Goal: Information Seeking & Learning: Learn about a topic

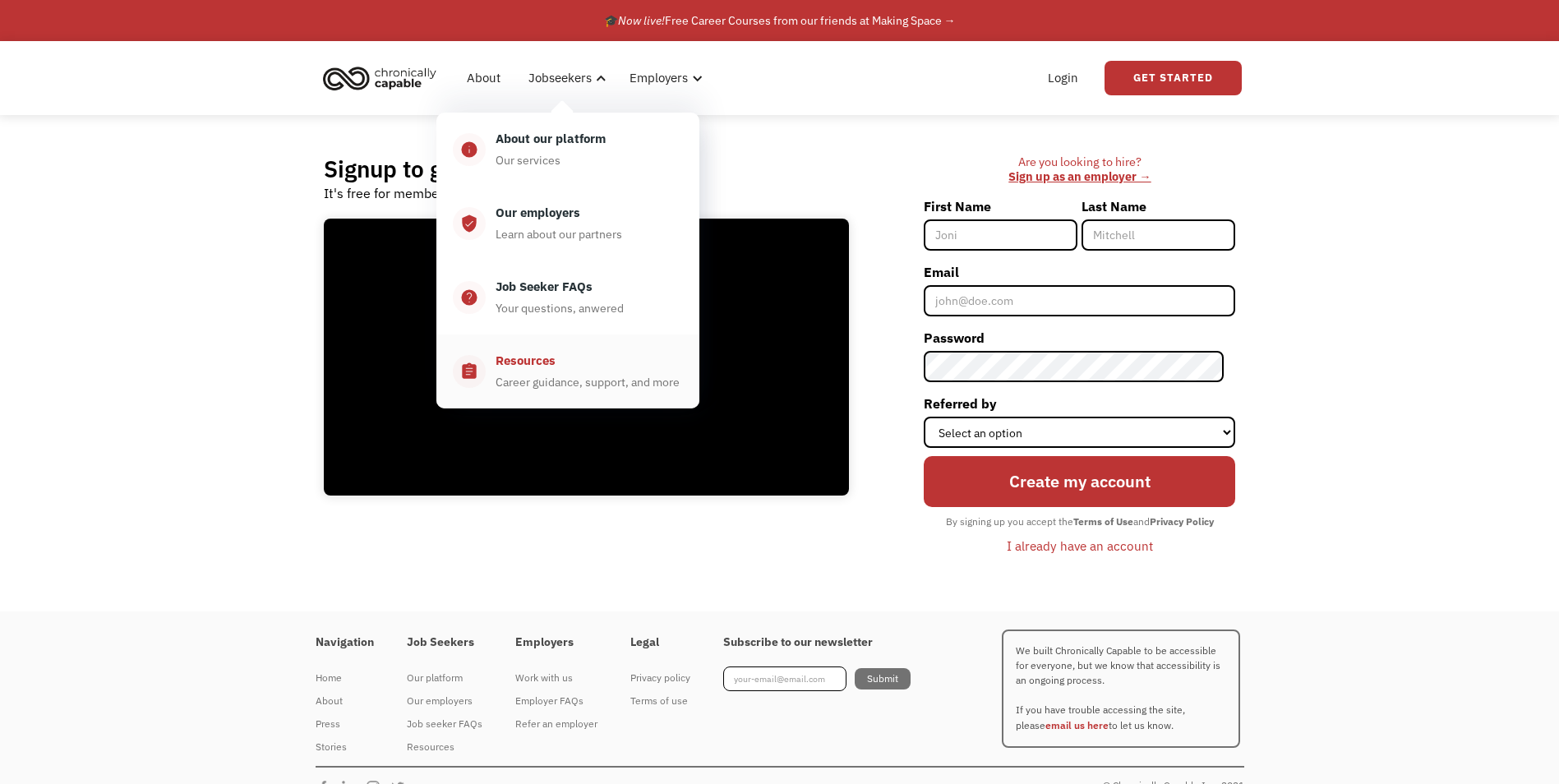
click at [575, 383] on div "Career guidance, support, and more" at bounding box center [587, 382] width 184 height 20
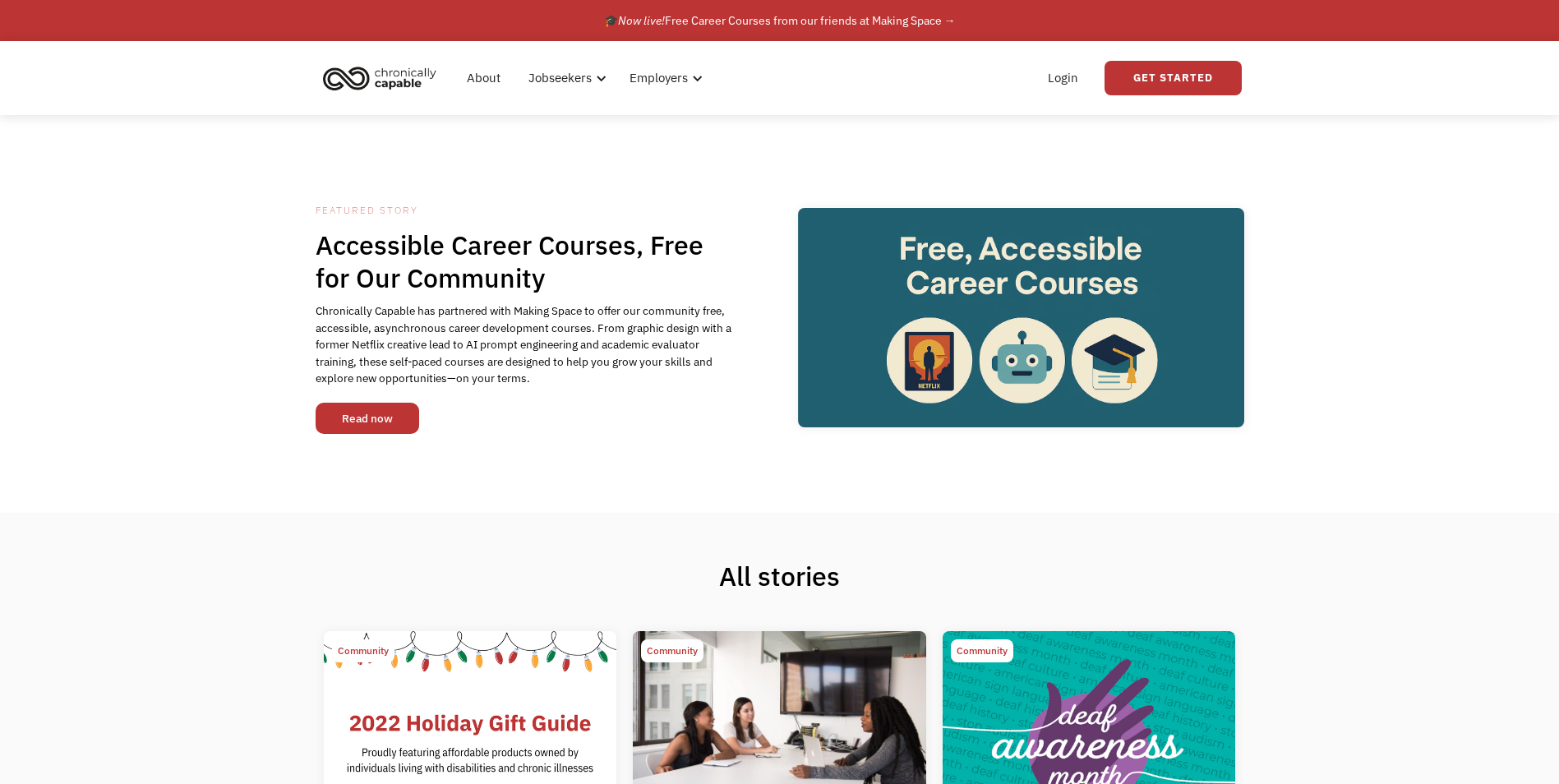
click at [395, 415] on link "Read now" at bounding box center [368, 418] width 104 height 31
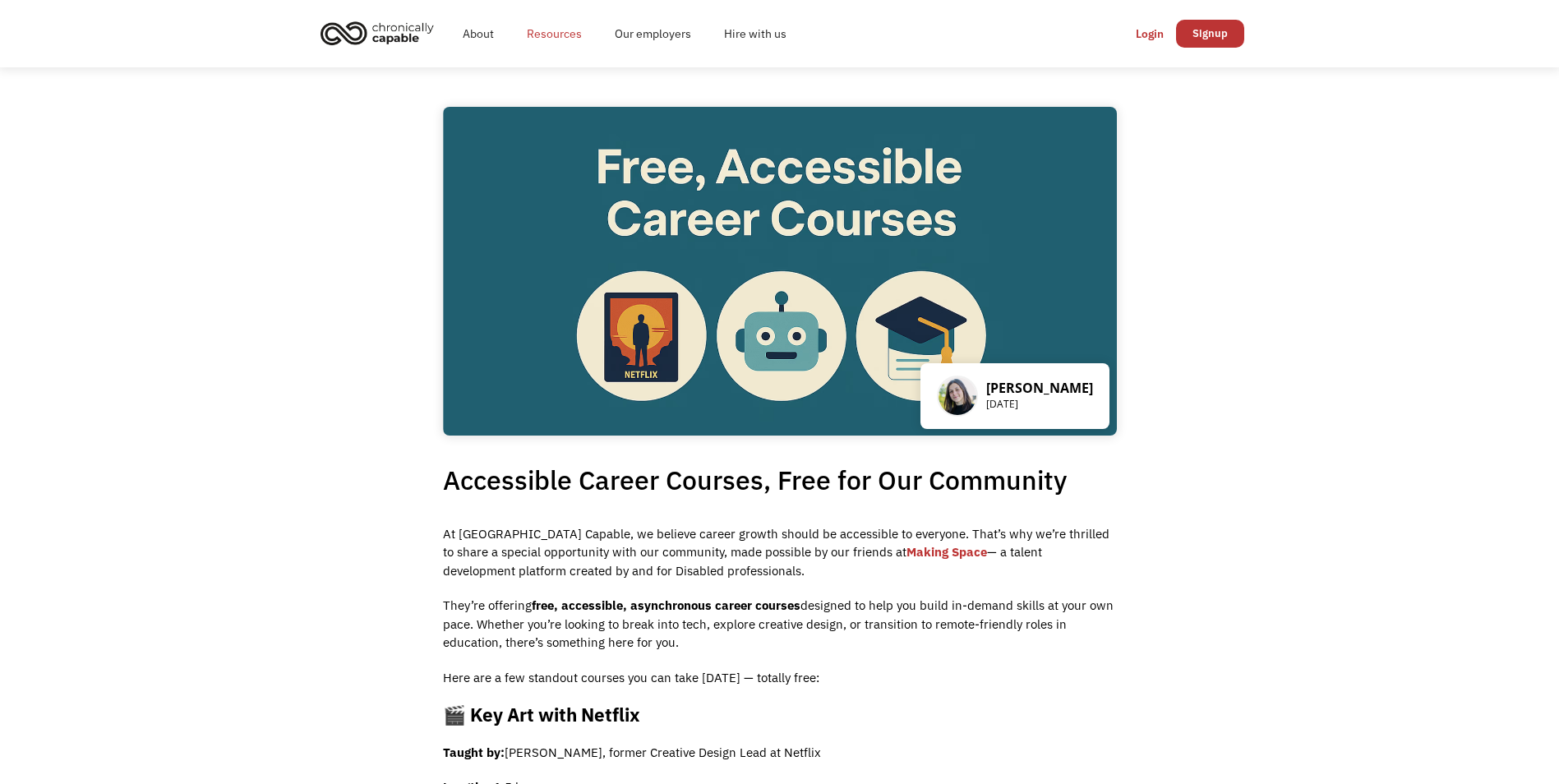
click at [575, 33] on link "Resources" at bounding box center [555, 34] width 88 height 53
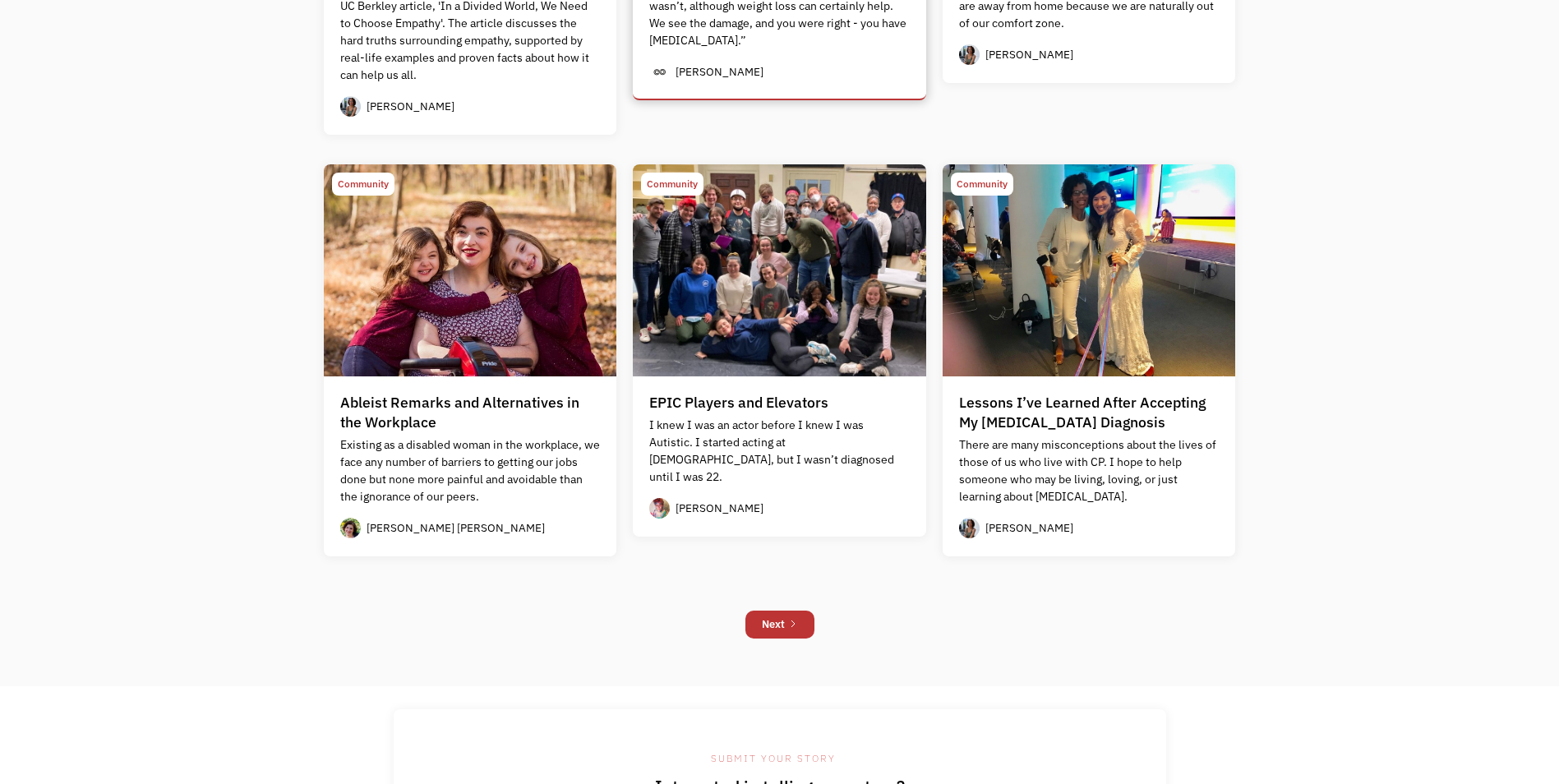
scroll to position [1642, 0]
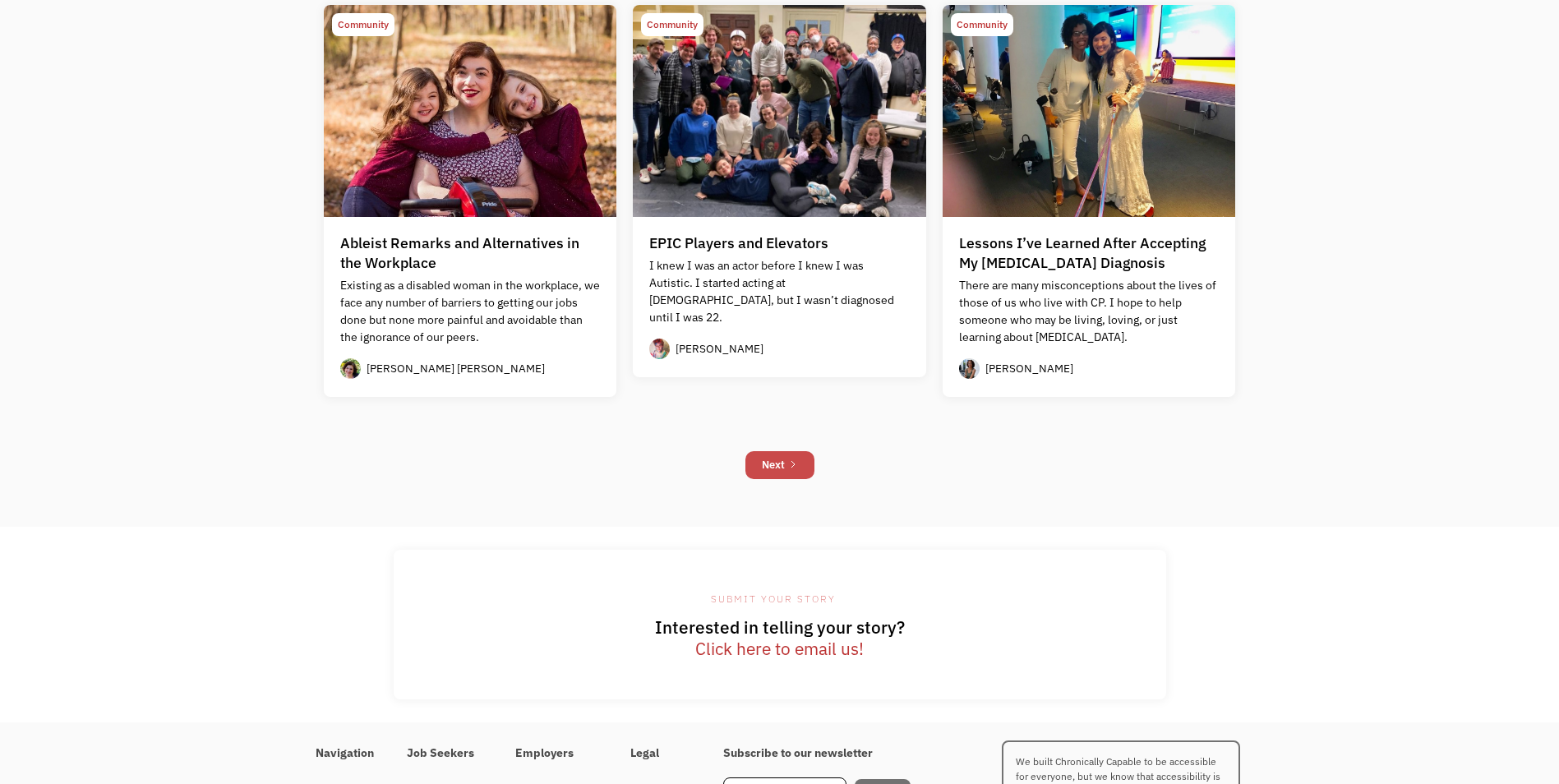
click at [780, 468] on div "Next" at bounding box center [773, 465] width 23 height 20
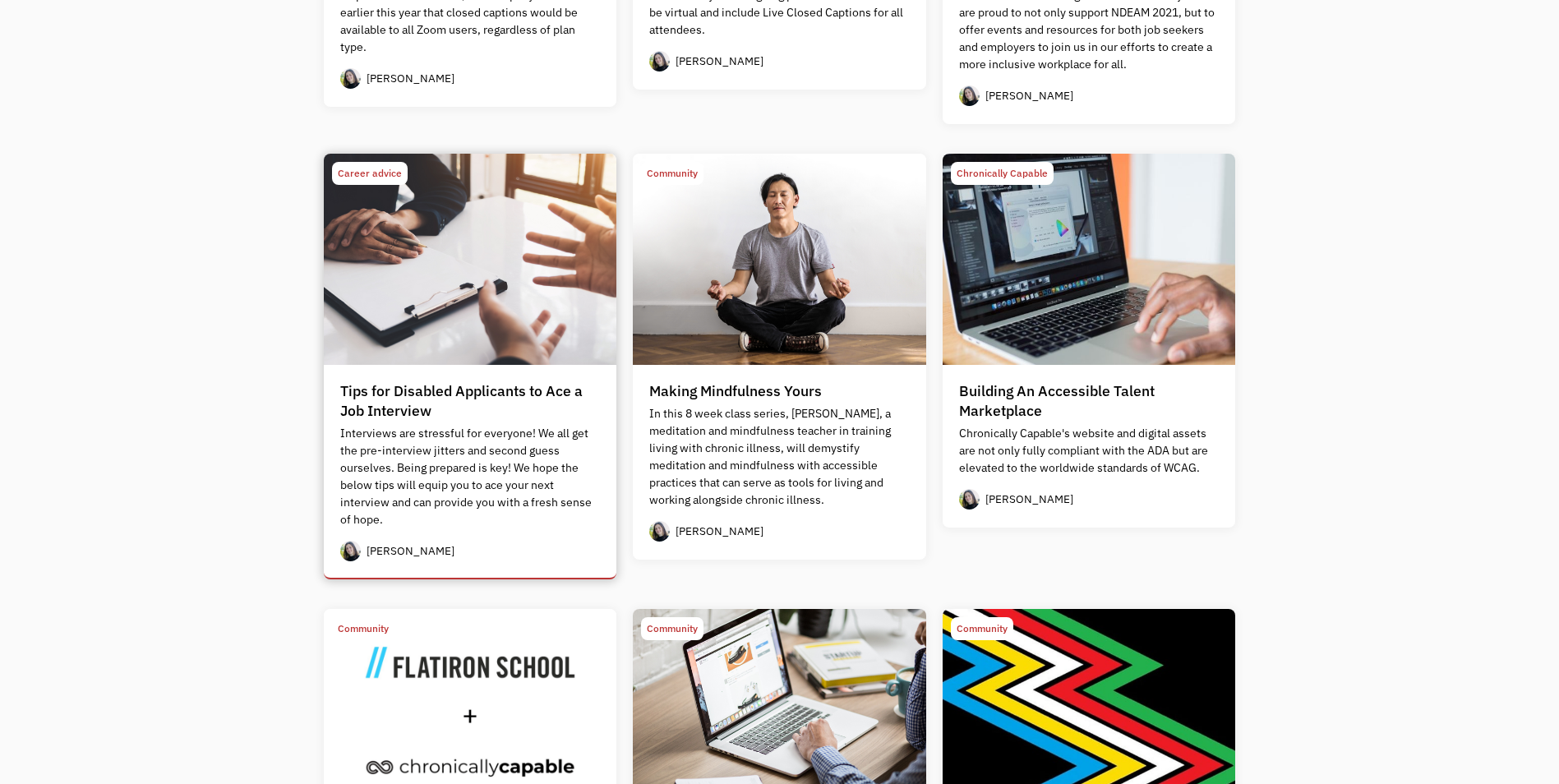
scroll to position [958, 0]
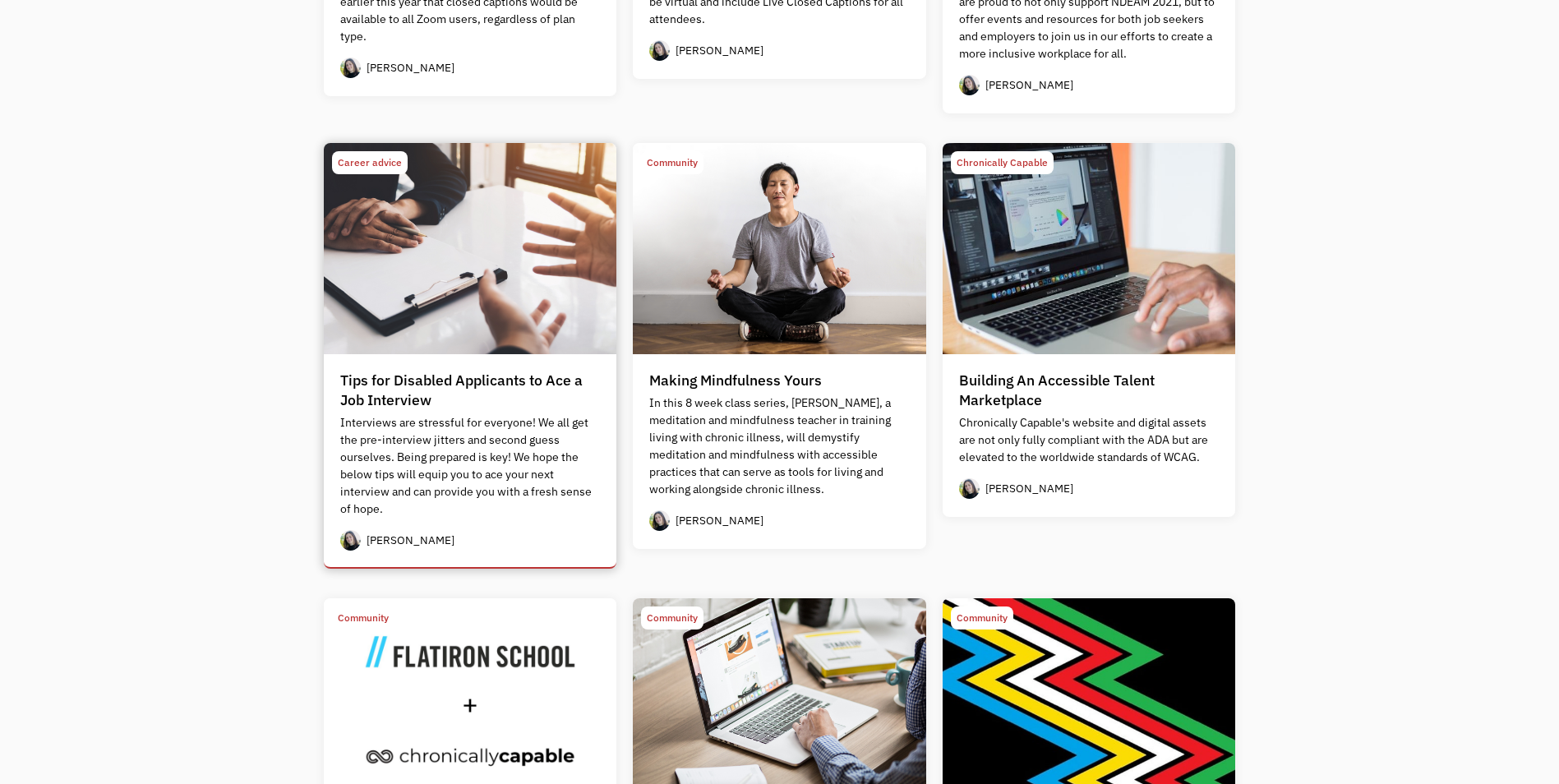
click at [464, 406] on div "Tips for Disabled Applicants to Ace a Job Interview" at bounding box center [471, 390] width 261 height 39
click at [1156, 444] on p "Chronically Capable's website and digital assets are not only fully compliant w…" at bounding box center [1089, 439] width 261 height 52
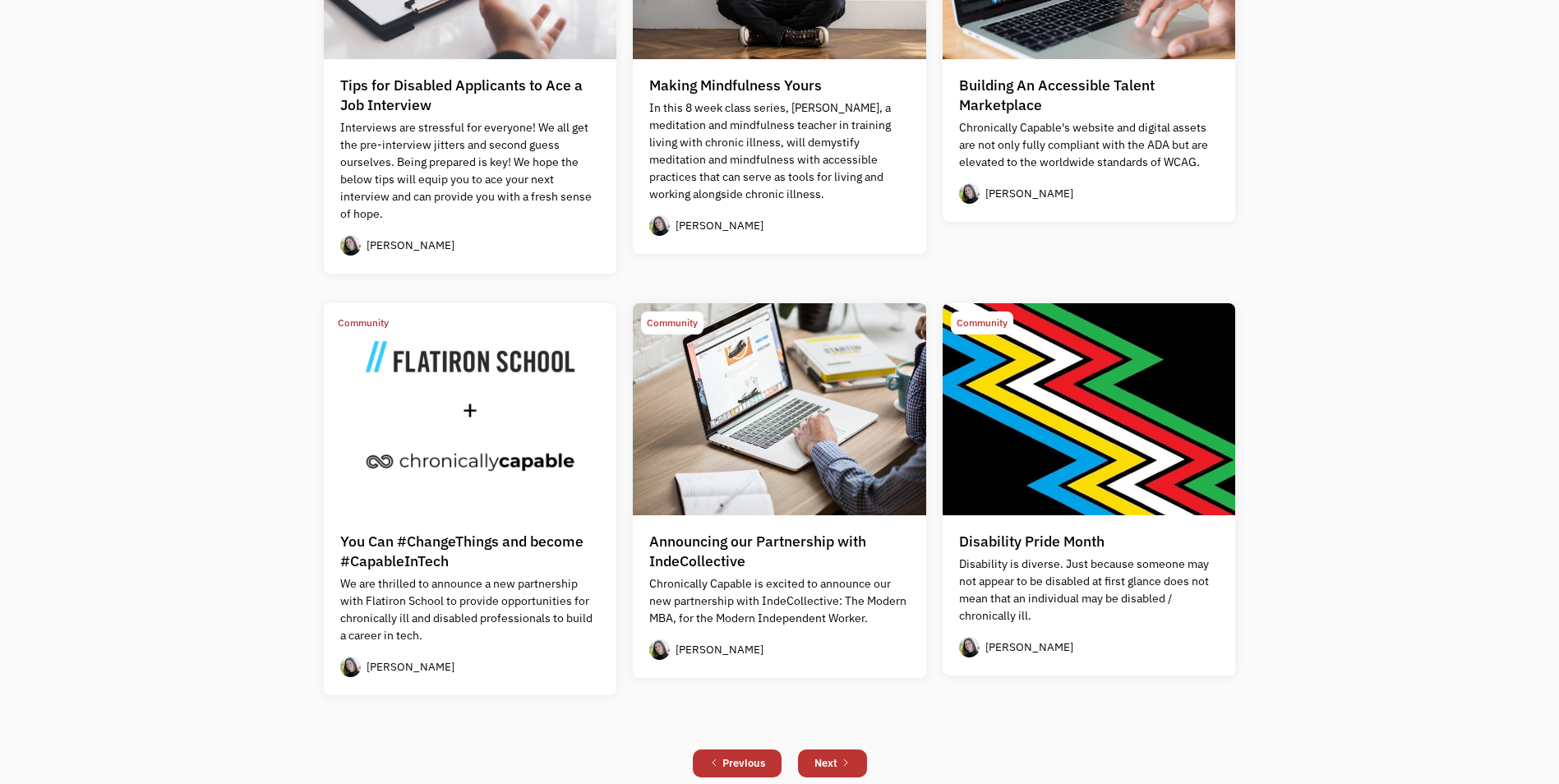
scroll to position [1369, 0]
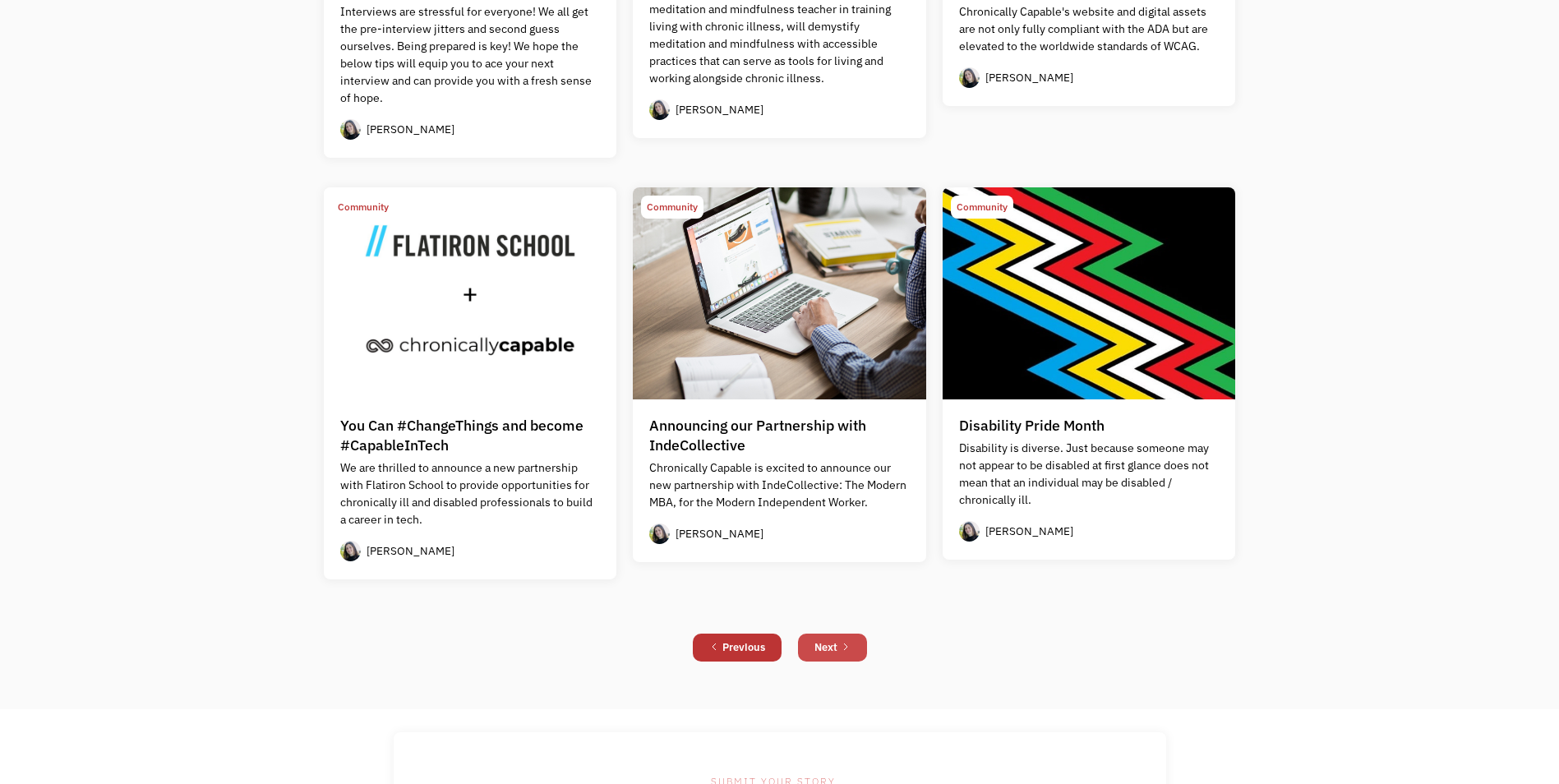
click at [830, 641] on div "Next" at bounding box center [826, 647] width 23 height 20
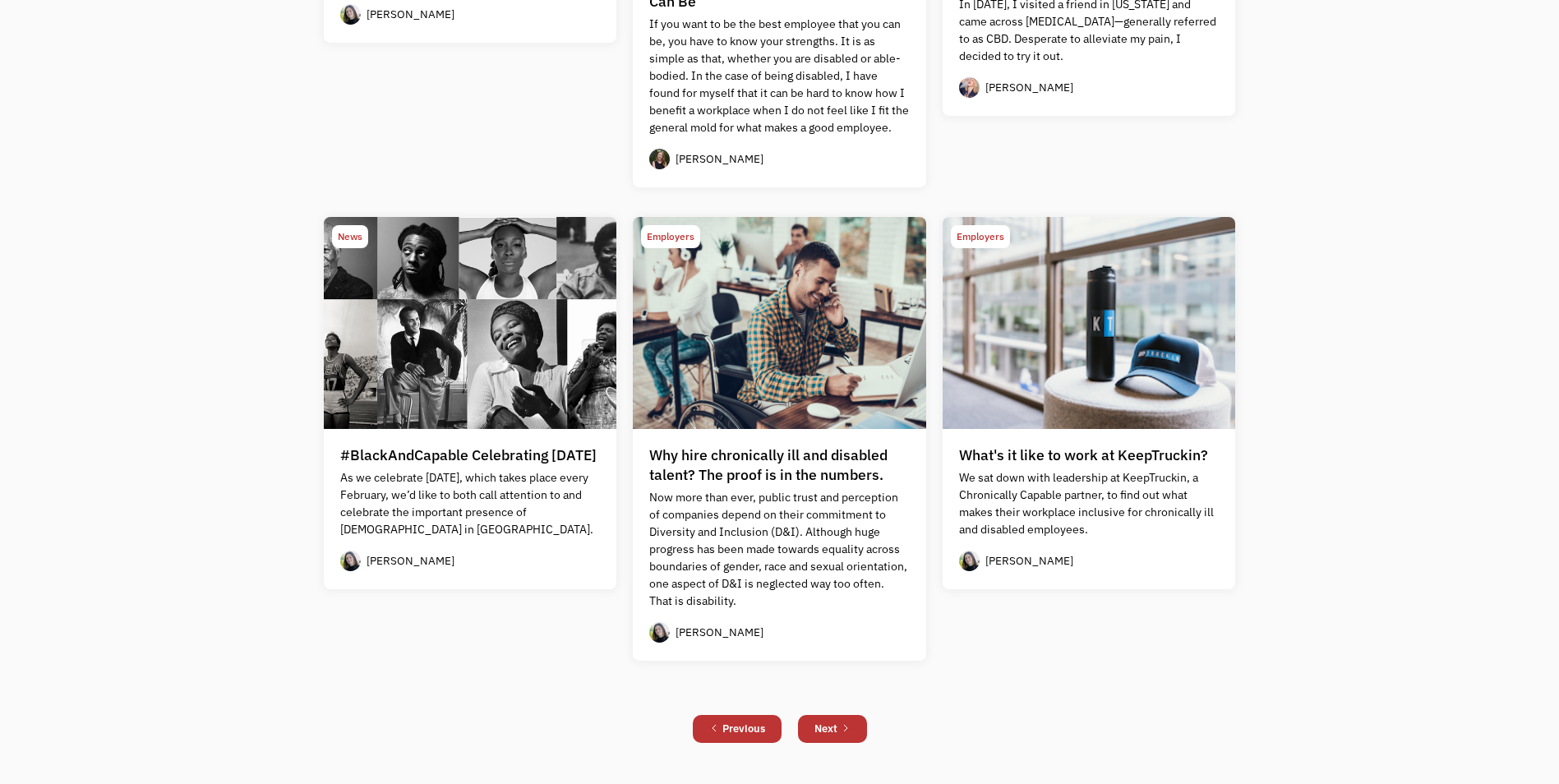
scroll to position [1369, 0]
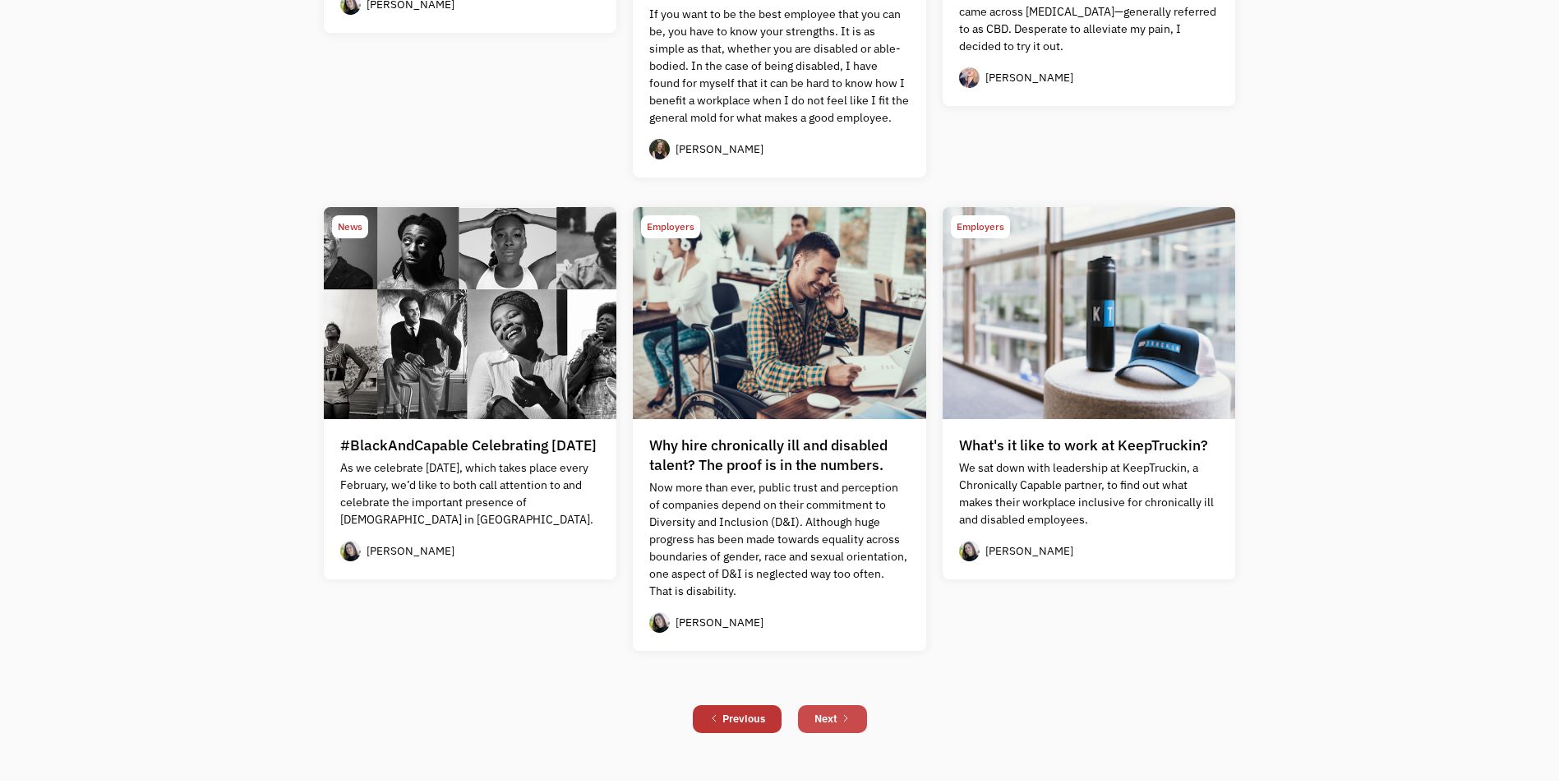
click at [836, 723] on div "Next" at bounding box center [826, 718] width 23 height 20
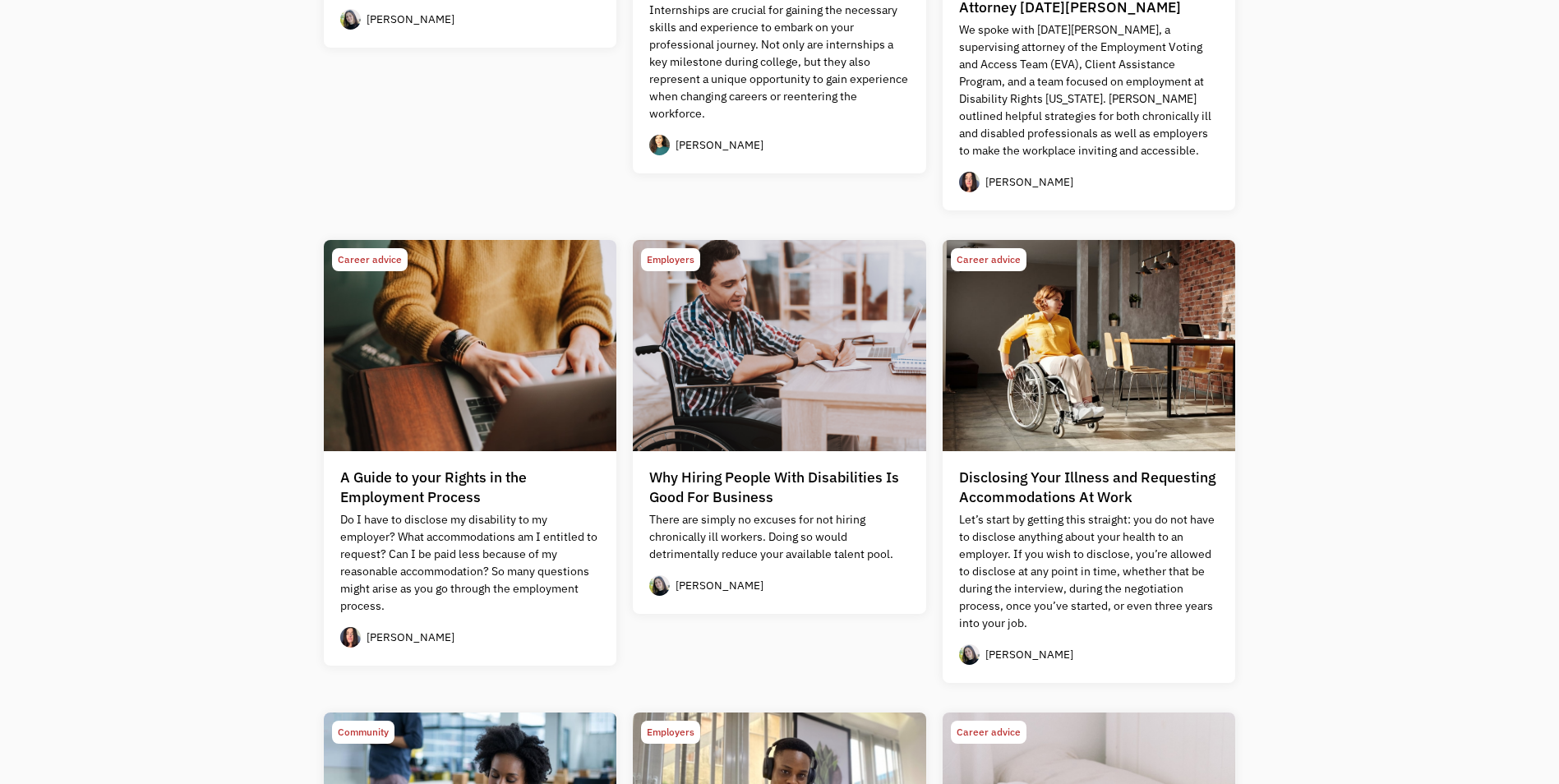
scroll to position [958, 0]
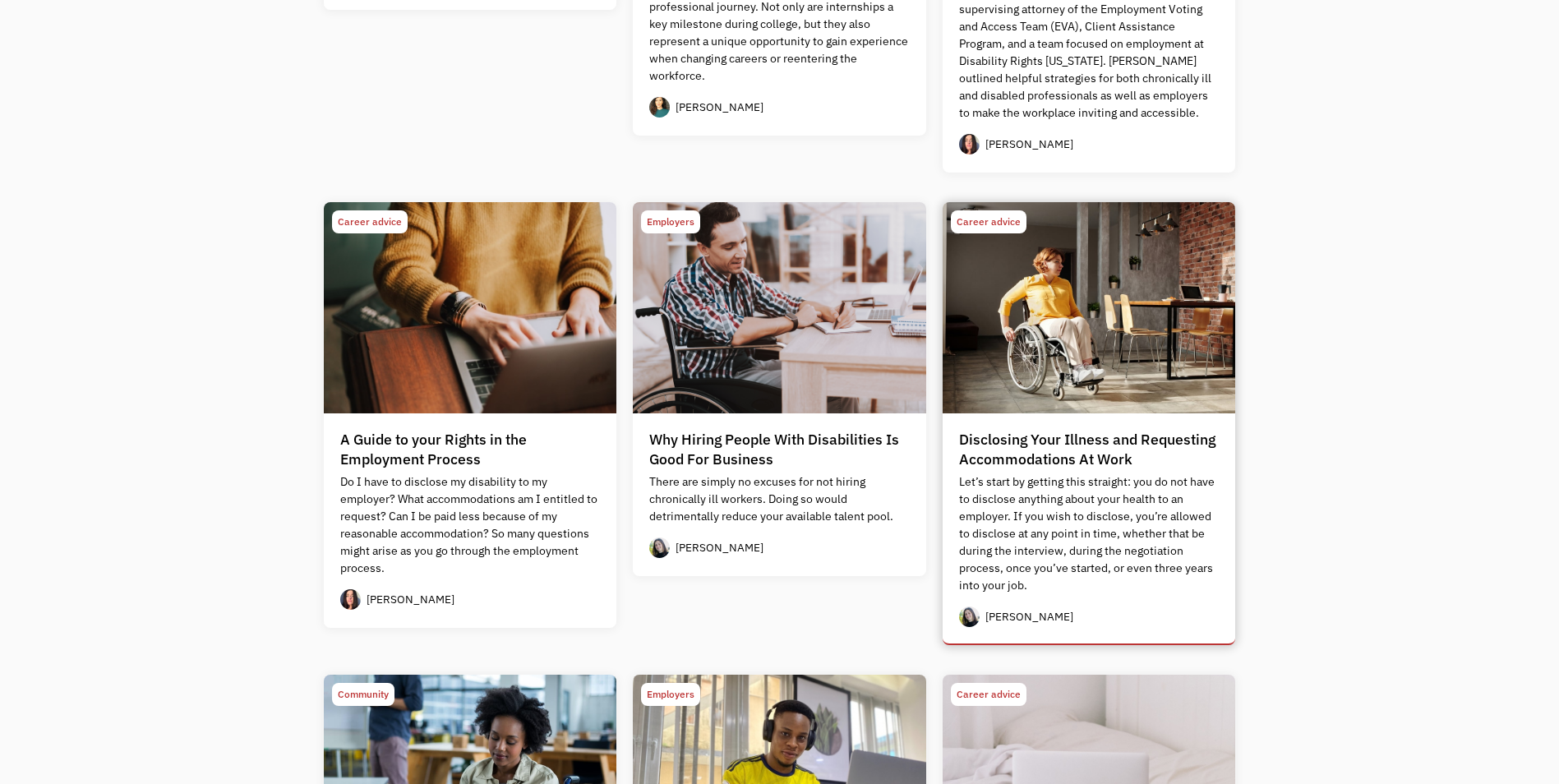
click at [1075, 444] on div "Disclosing Your Illness and Requesting Accommodations At Work" at bounding box center [1089, 449] width 261 height 39
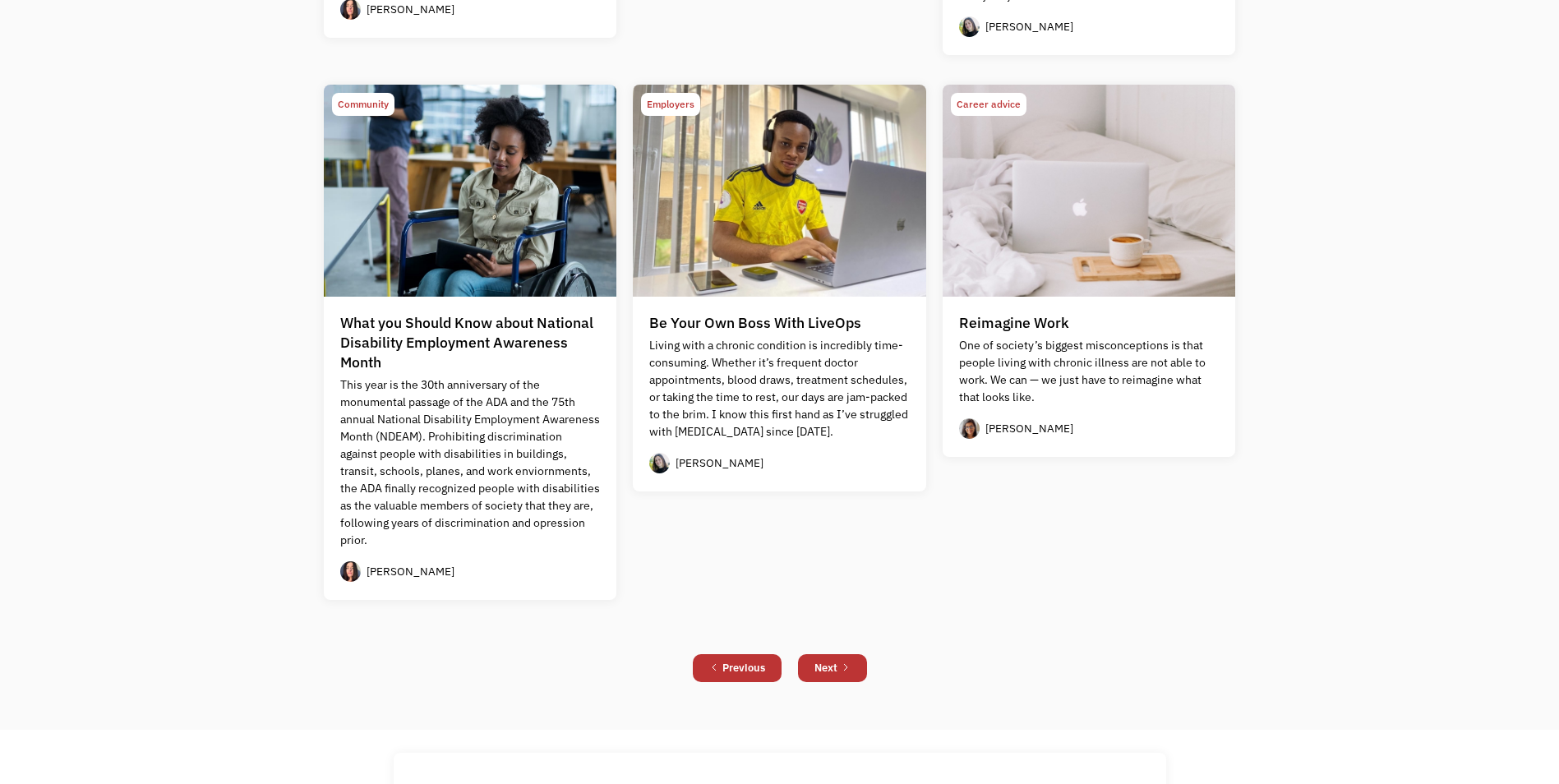
scroll to position [1780, 0]
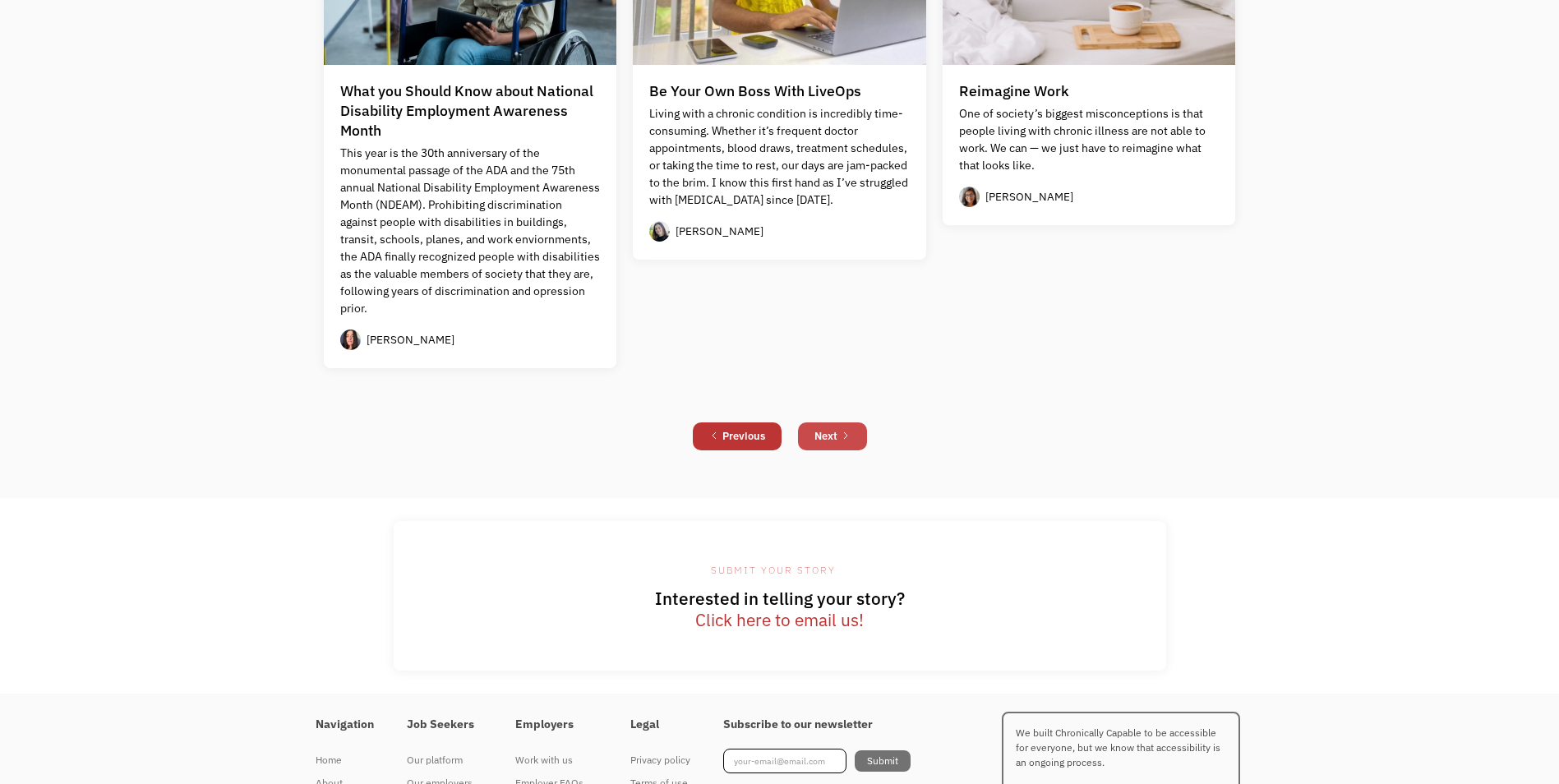
click at [845, 441] on link "Next" at bounding box center [832, 436] width 69 height 27
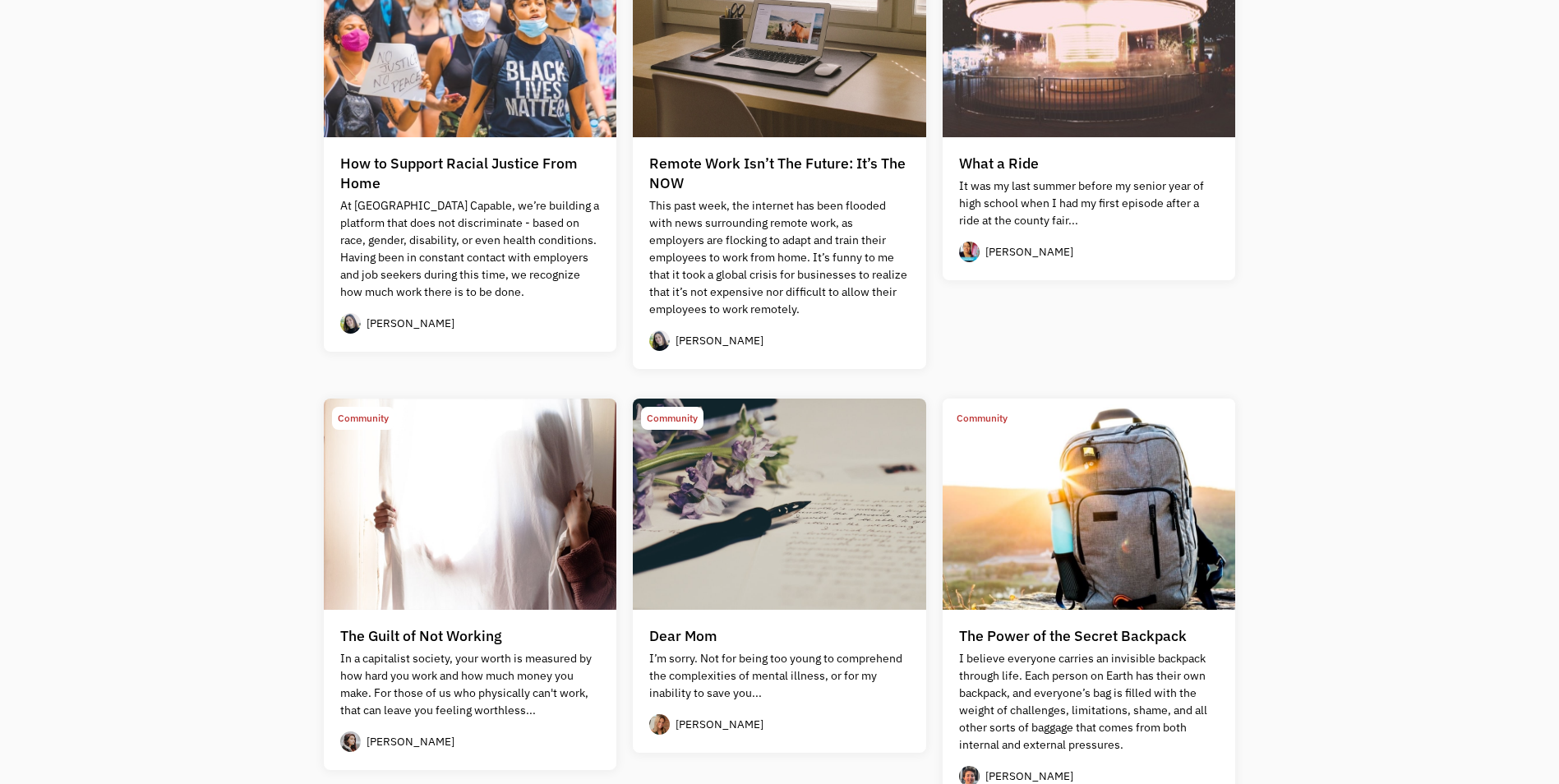
scroll to position [821, 0]
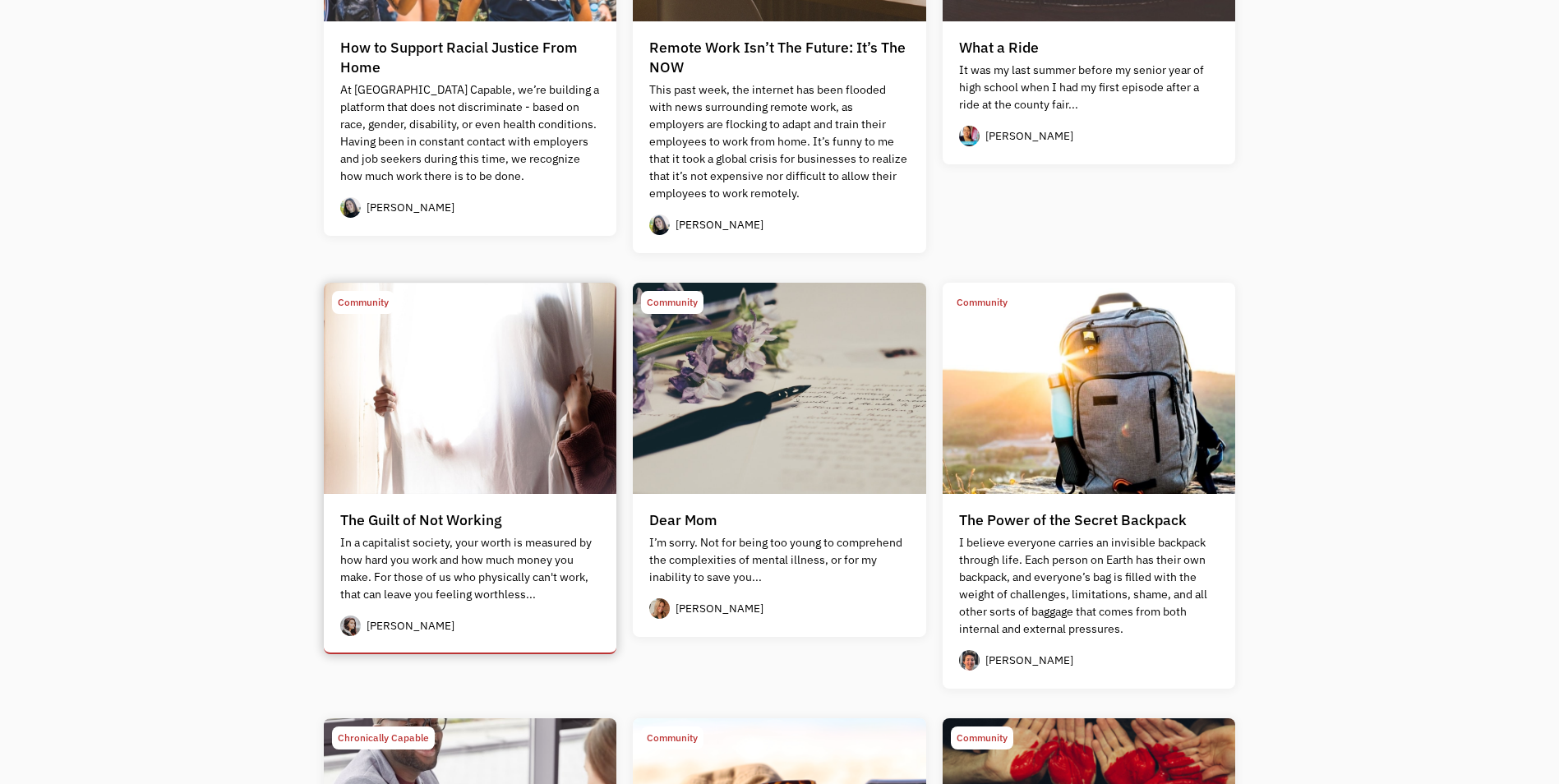
click at [444, 466] on img at bounding box center [470, 388] width 293 height 212
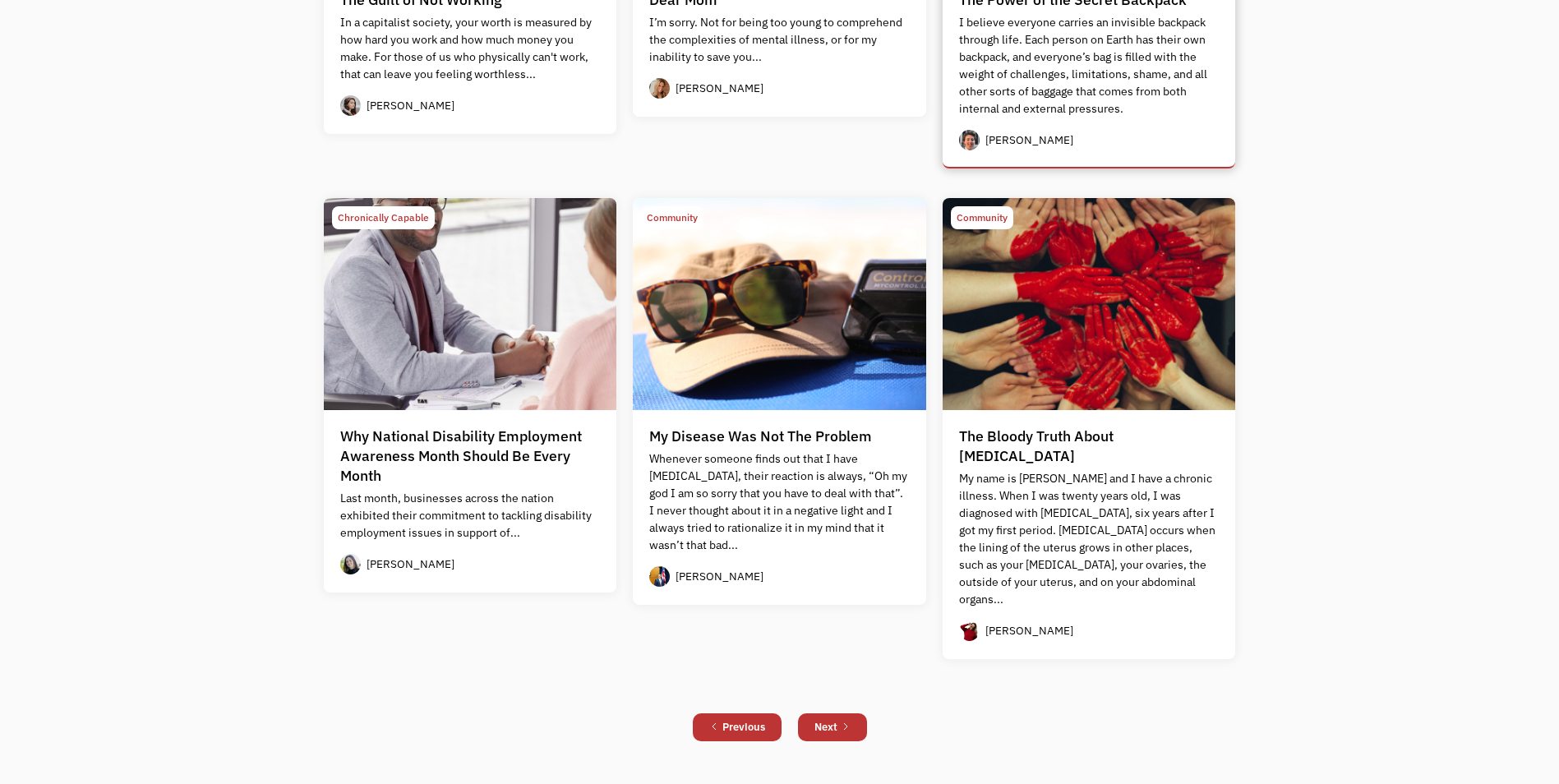
scroll to position [1369, 0]
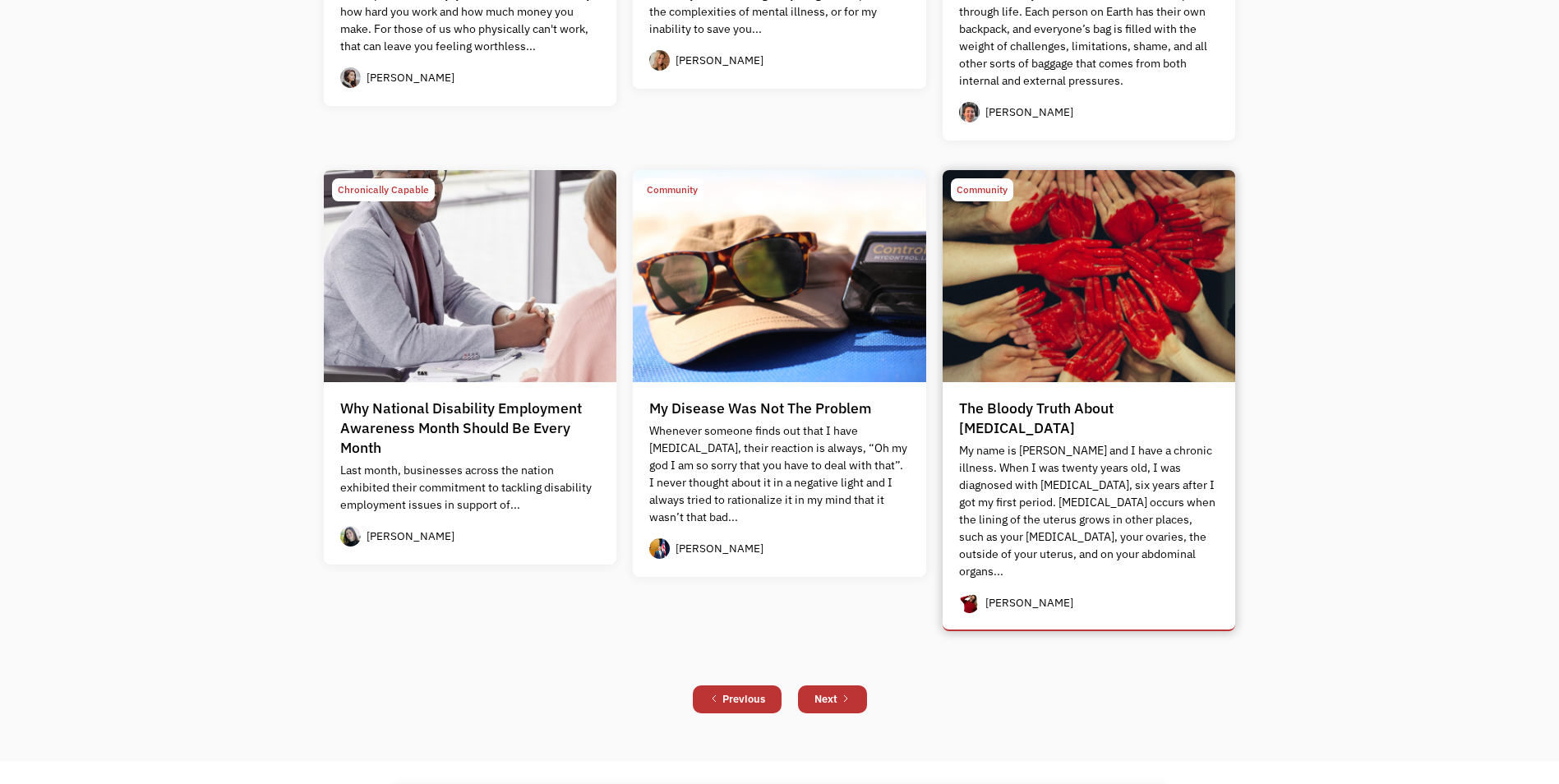
click at [1052, 406] on div "The Bloody Truth About Endometriosis" at bounding box center [1089, 418] width 261 height 39
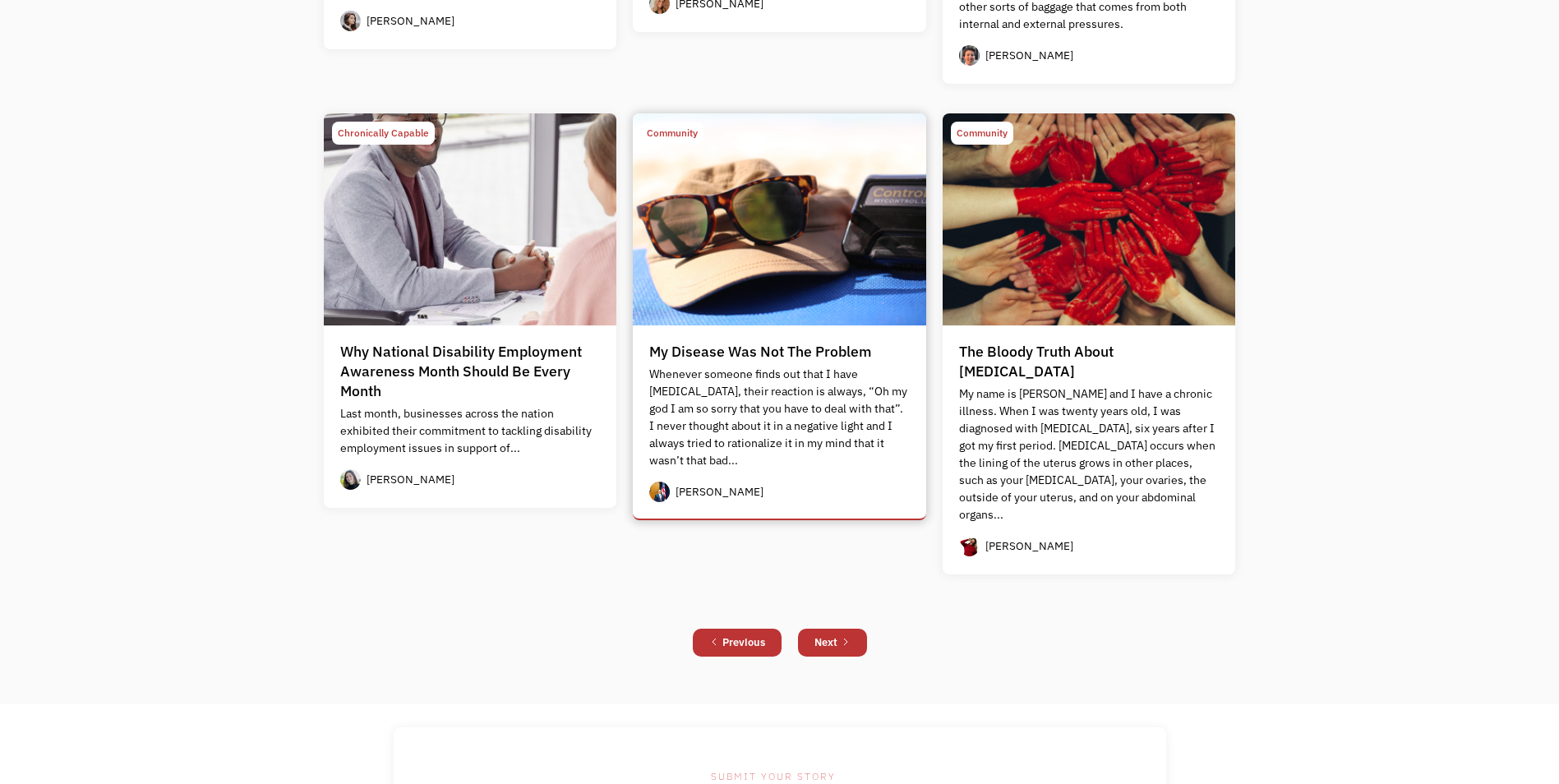
scroll to position [1505, 0]
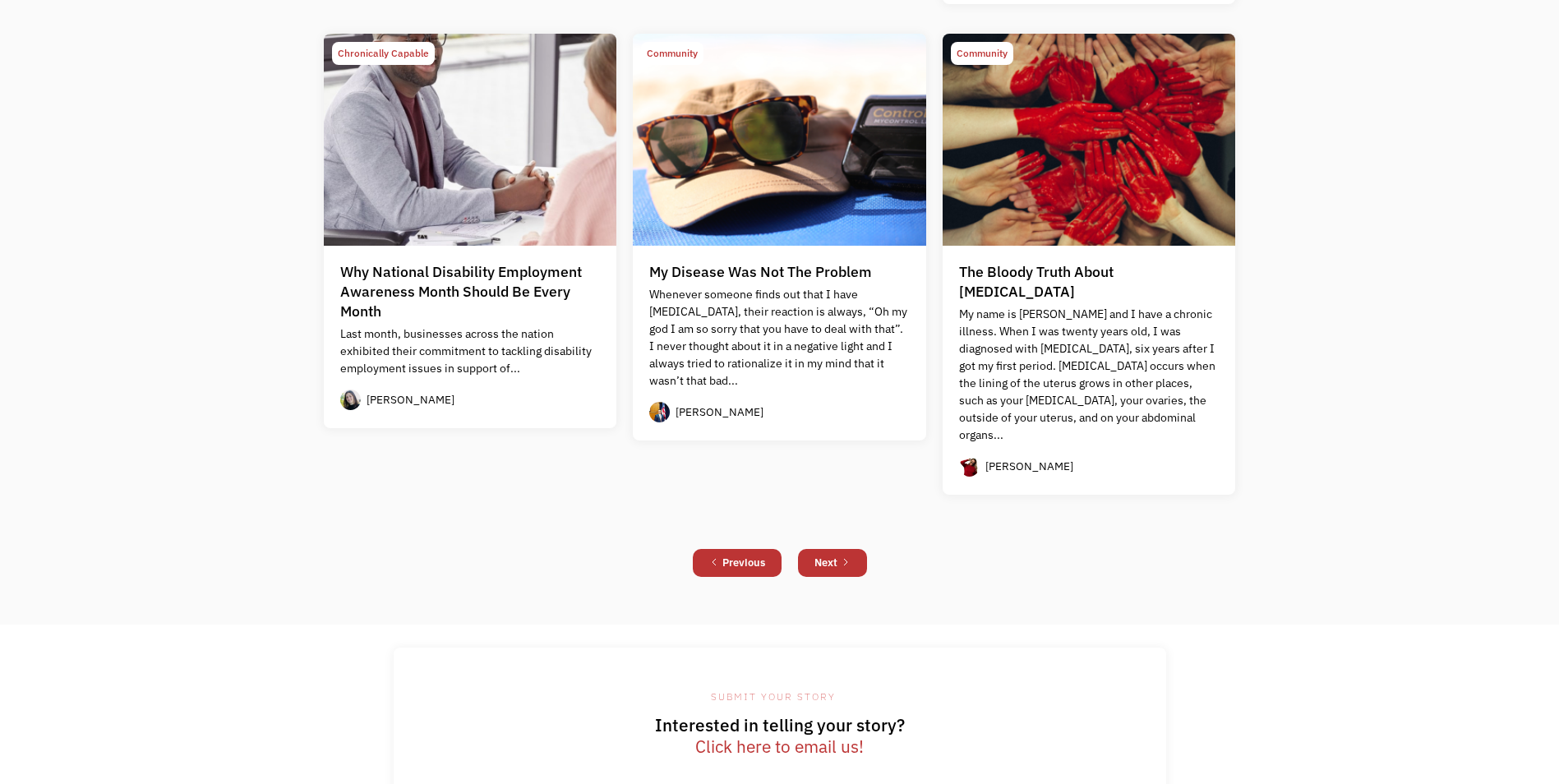
click at [820, 541] on div "Previous Next" at bounding box center [780, 563] width 929 height 44
click at [836, 553] on div "Next" at bounding box center [826, 563] width 23 height 20
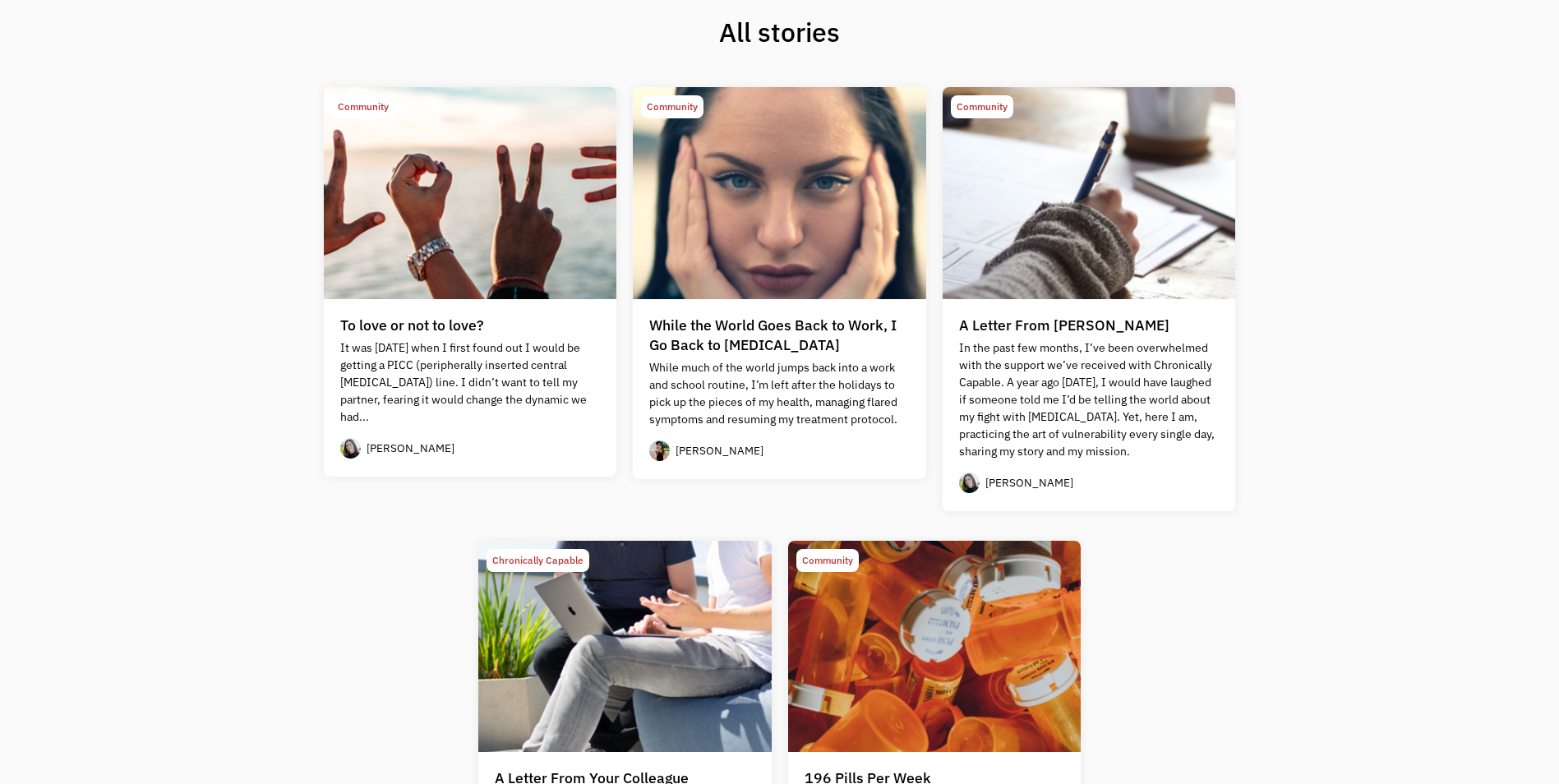
scroll to position [548, 0]
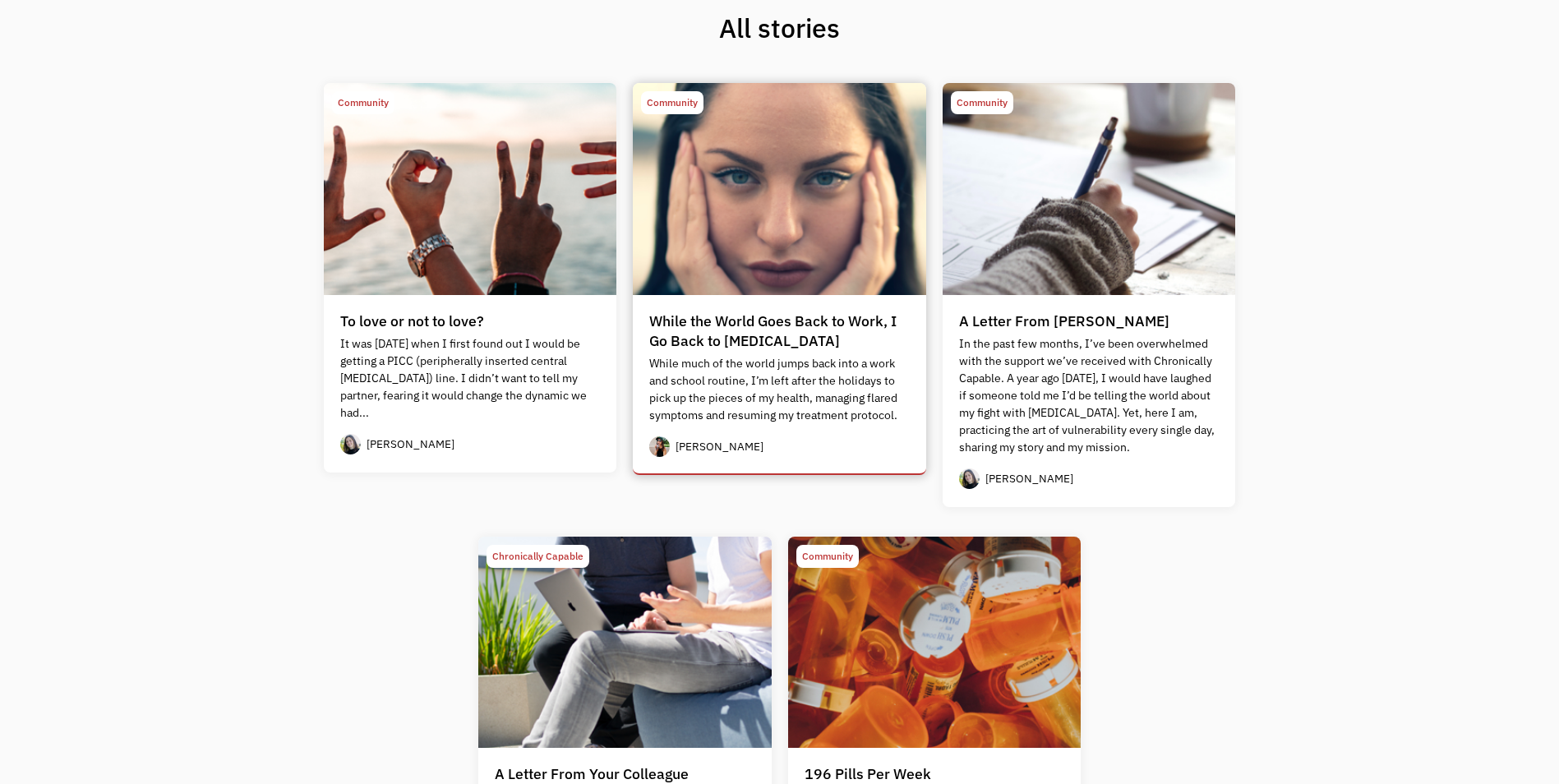
click at [789, 318] on div "While the World Goes Back to Work, I Go Back to [MEDICAL_DATA]" at bounding box center [780, 331] width 261 height 39
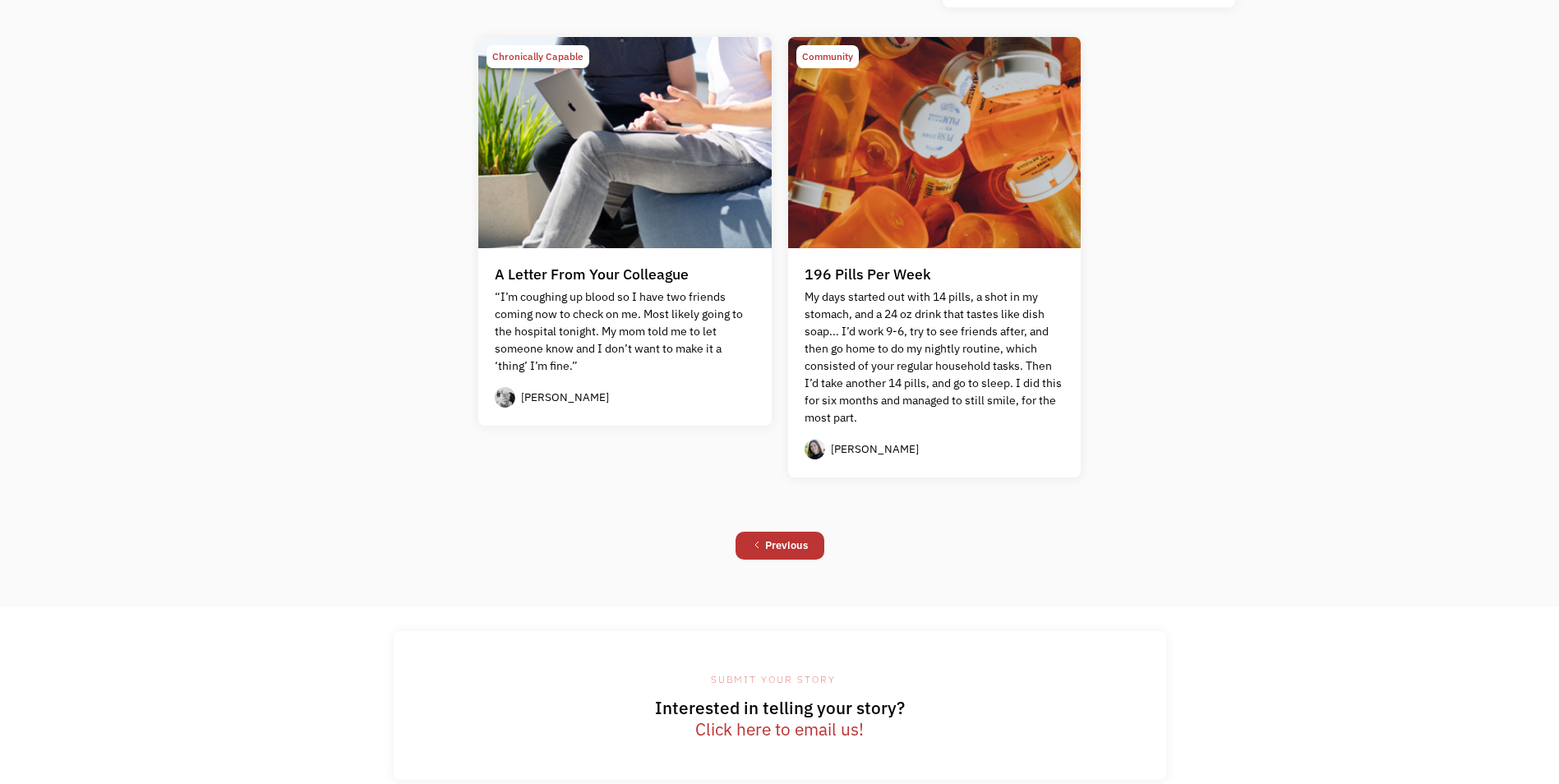
scroll to position [1095, 0]
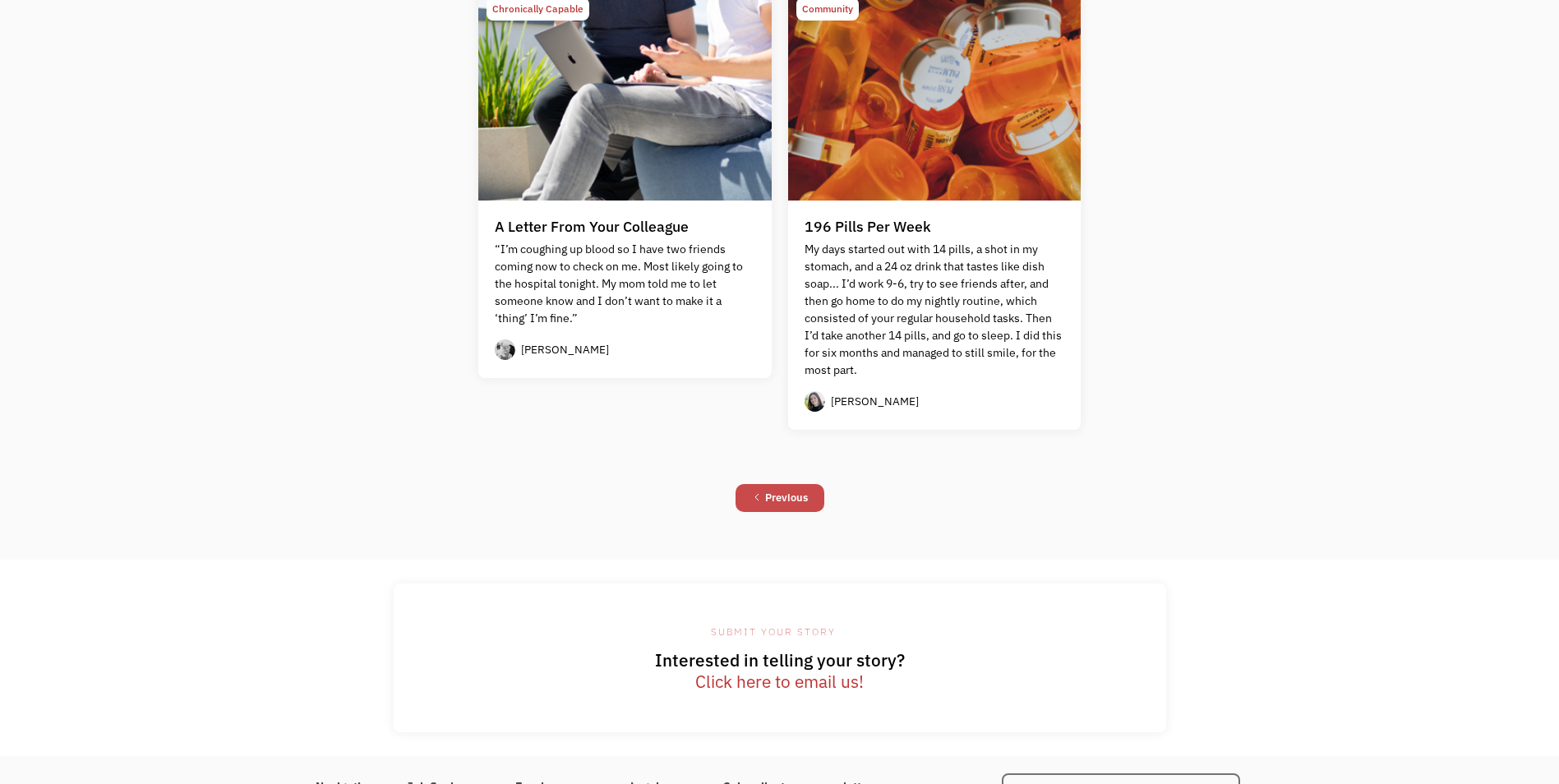
click at [800, 501] on div "Previous" at bounding box center [786, 498] width 43 height 20
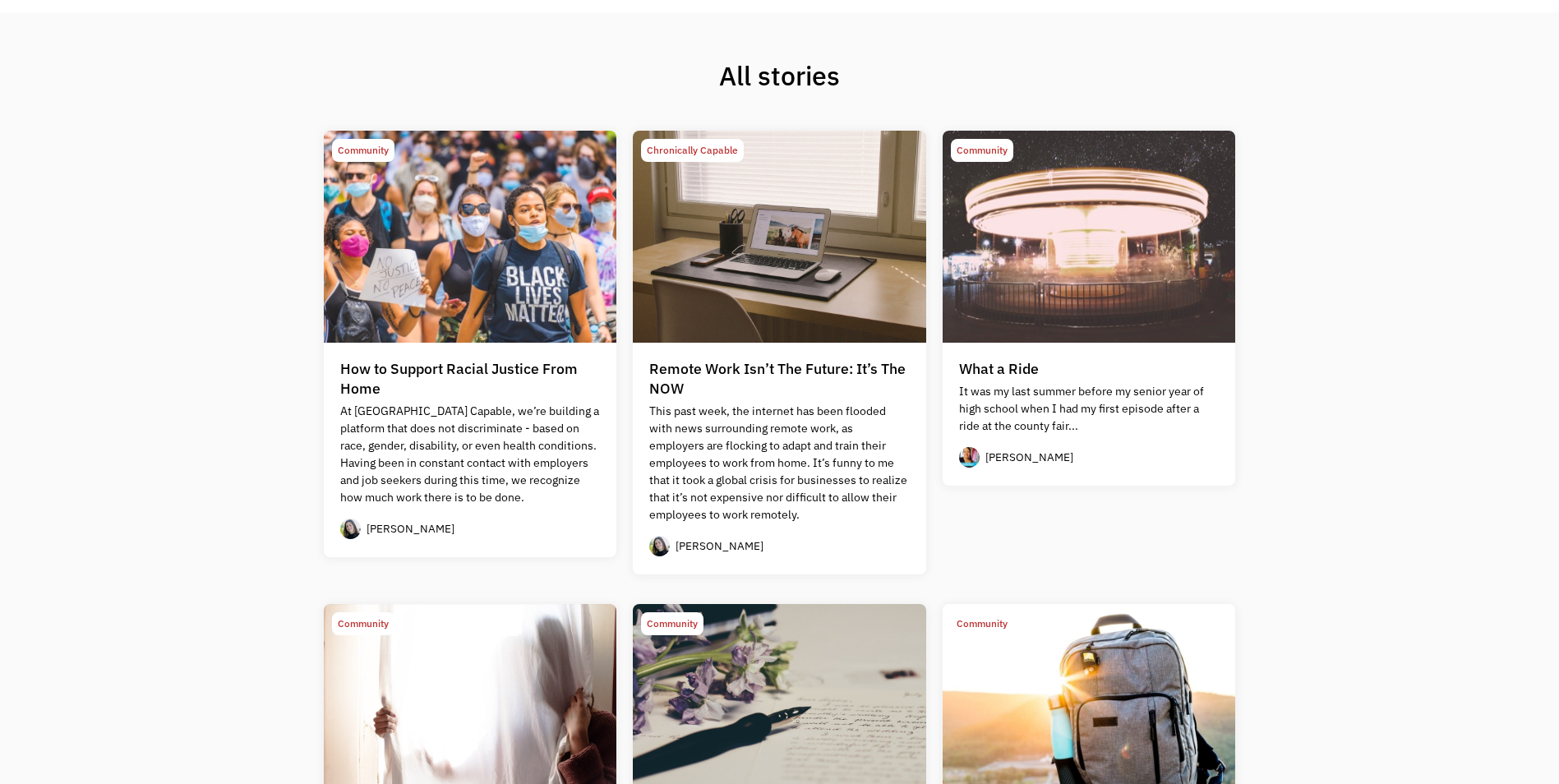
scroll to position [548, 0]
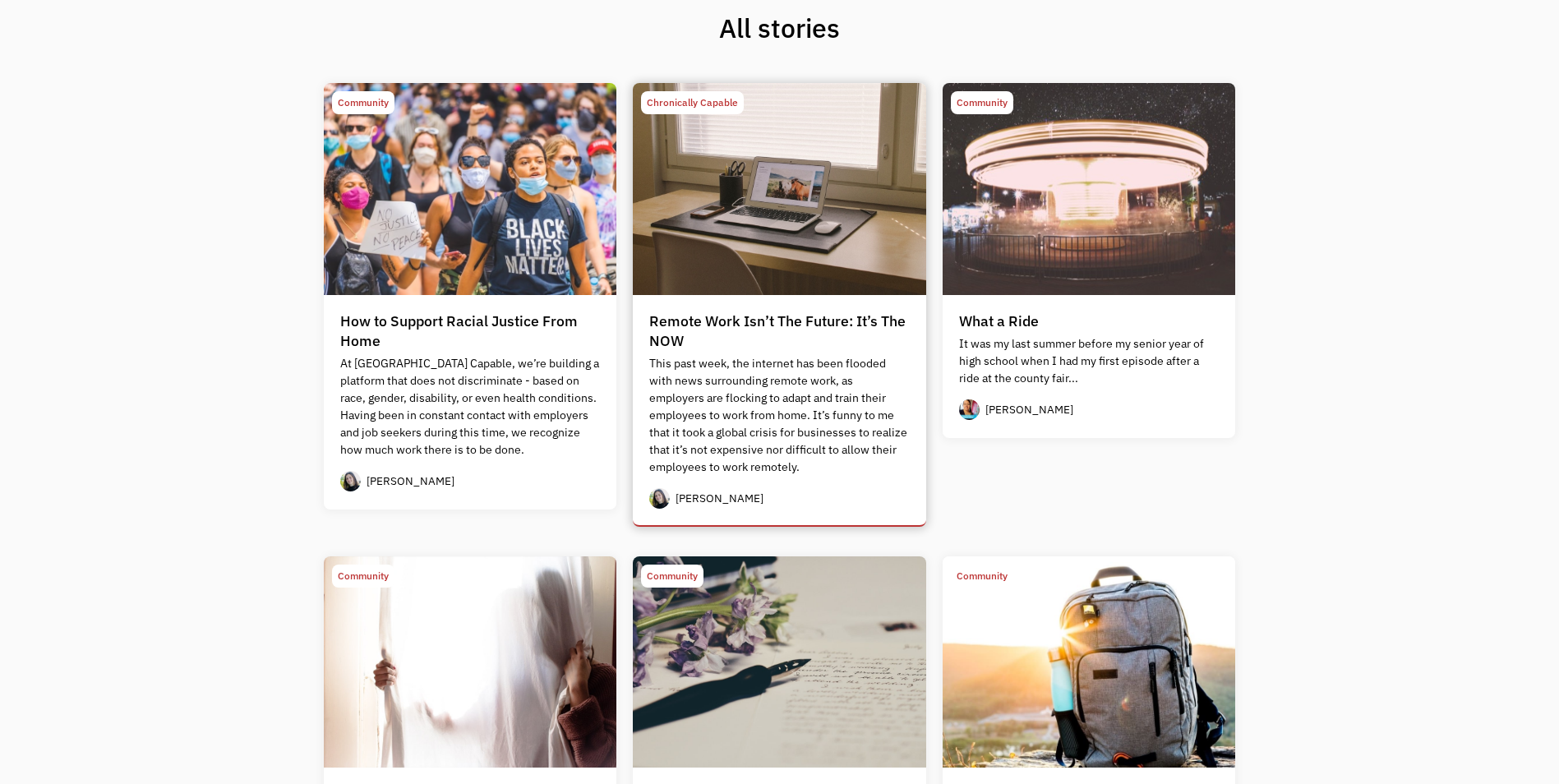
click at [834, 321] on div "Remote Work Isn’t The Future: It’s The NOW" at bounding box center [780, 331] width 261 height 39
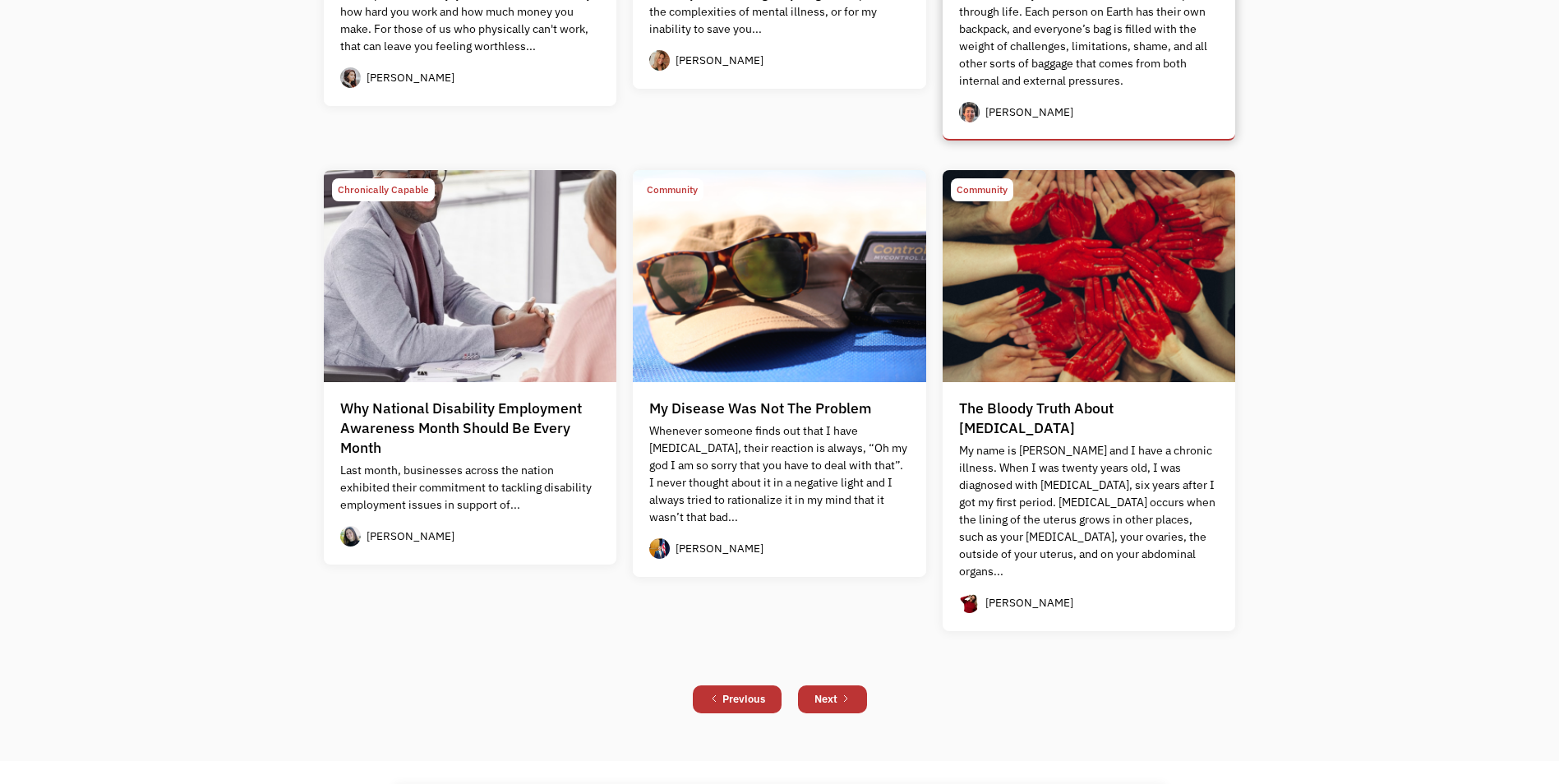
scroll to position [1642, 0]
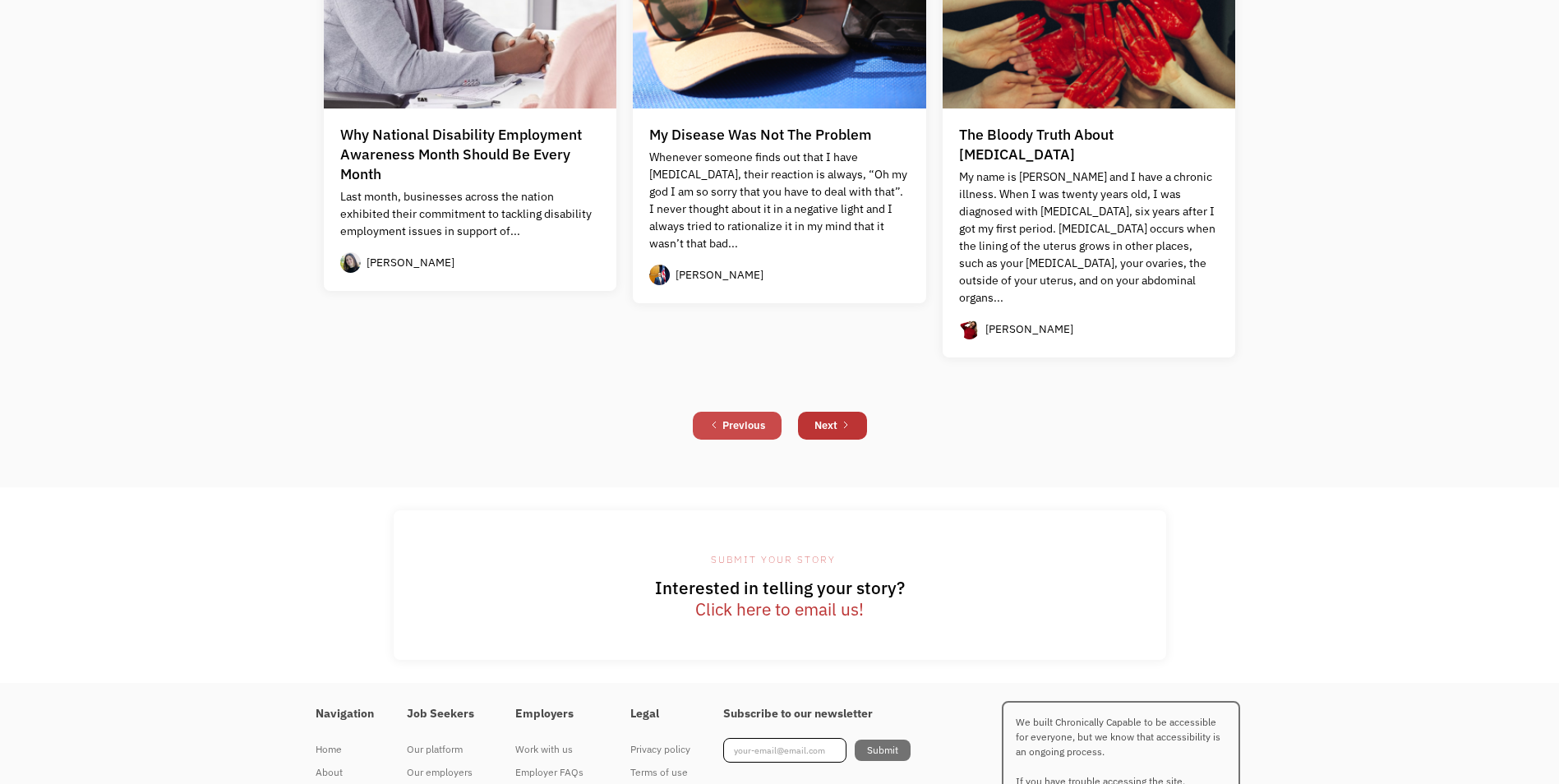
click at [750, 416] on div "Previous" at bounding box center [744, 425] width 43 height 20
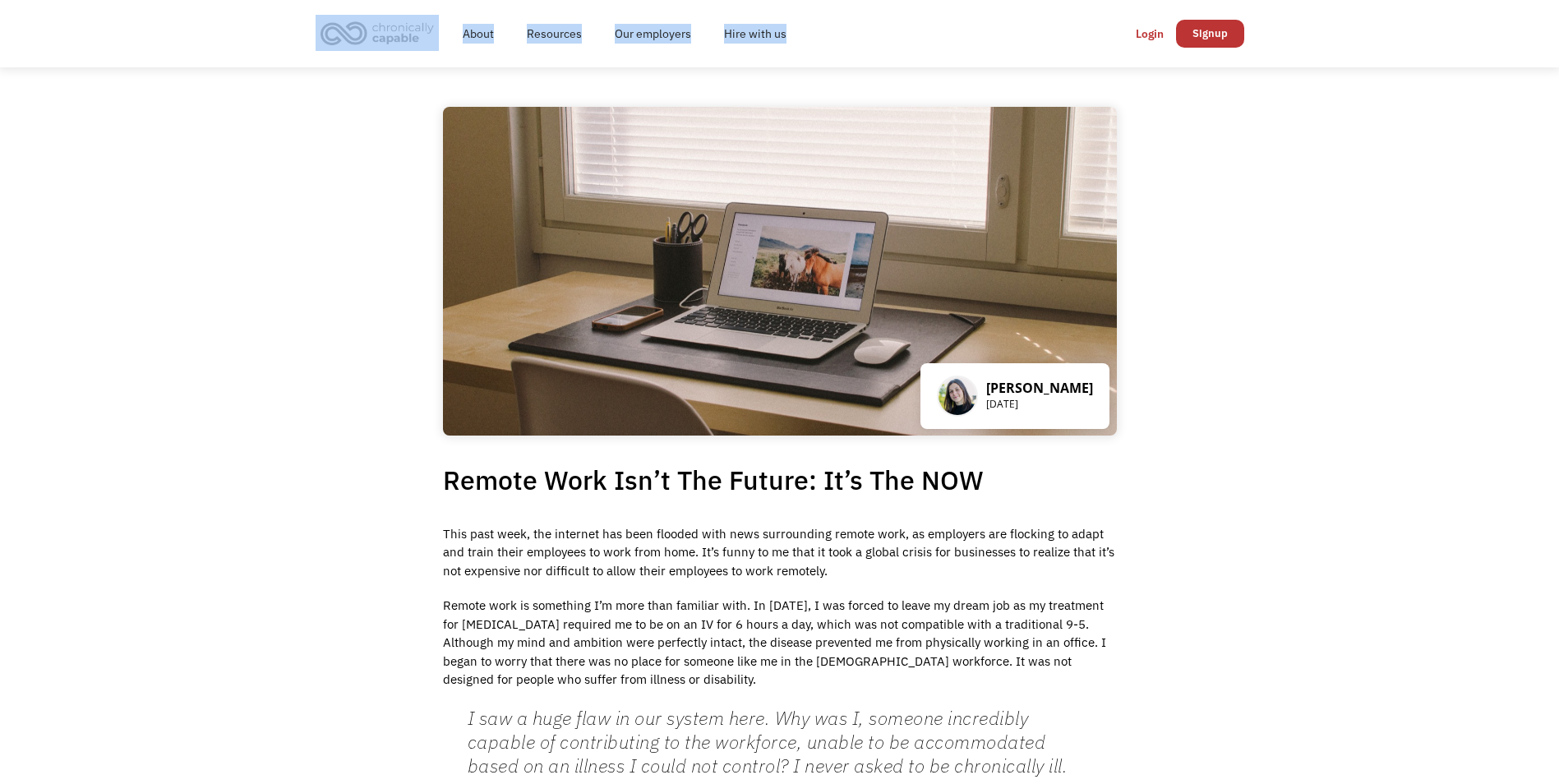
drag, startPoint x: -3, startPoint y: 59, endPoint x: 32, endPoint y: 22, distance: 50.9
click at [32, 22] on div "About Resources Store Our employers Hire with us Signup Signup Login Login Sign…" at bounding box center [780, 33] width 1559 height 68
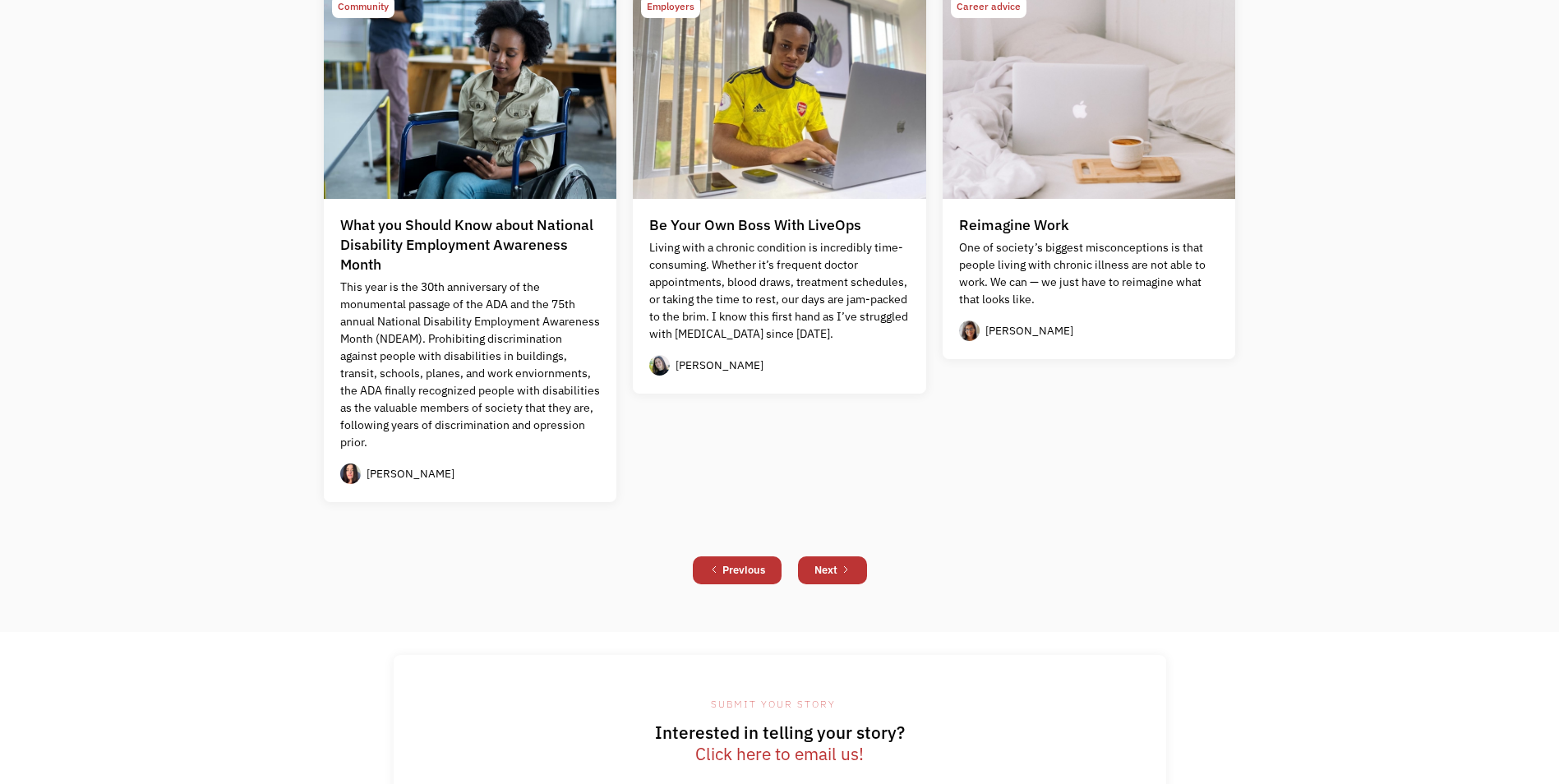
scroll to position [1780, 0]
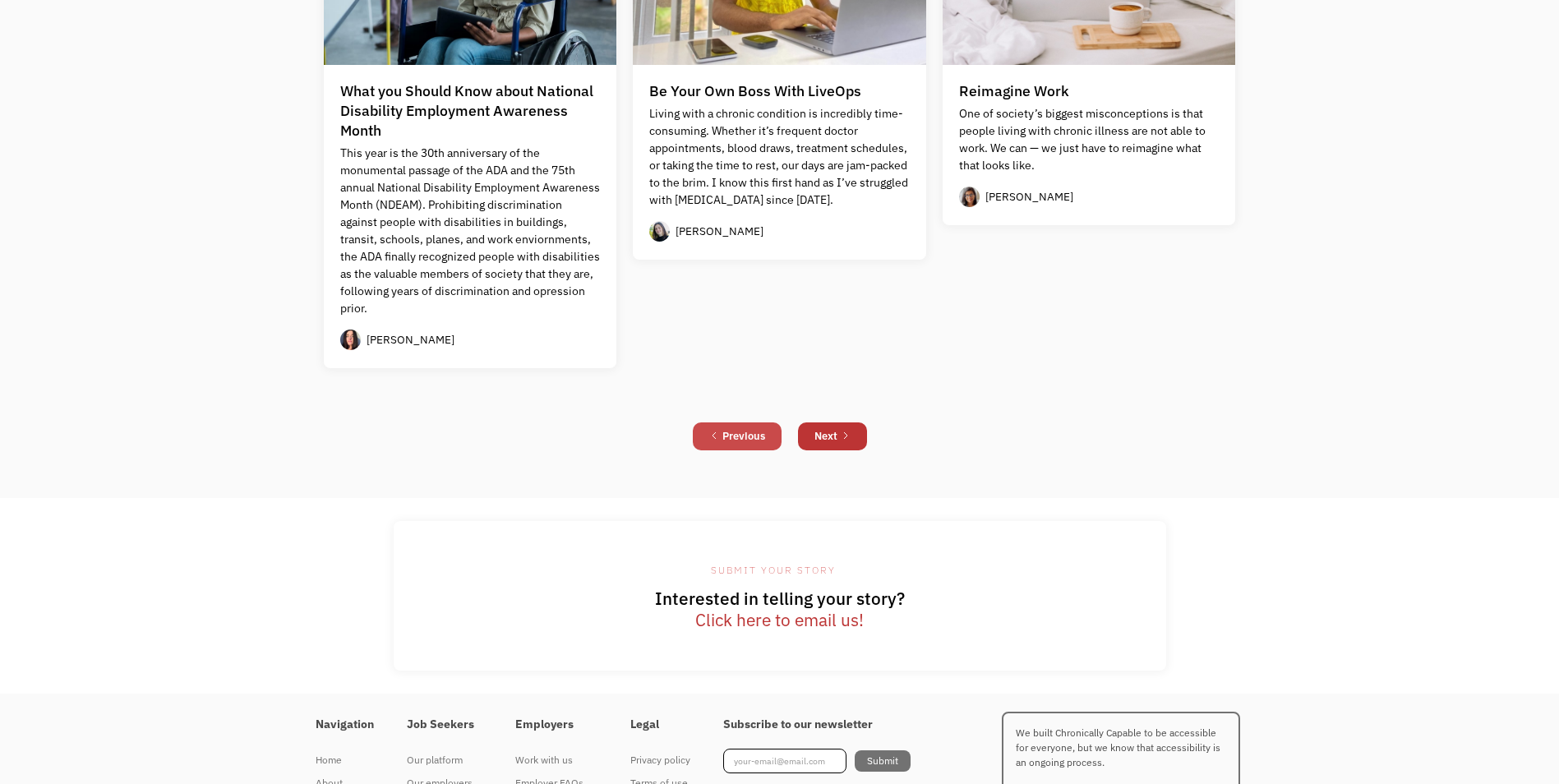
click at [714, 436] on icon "Previous Page" at bounding box center [714, 435] width 3 height 7
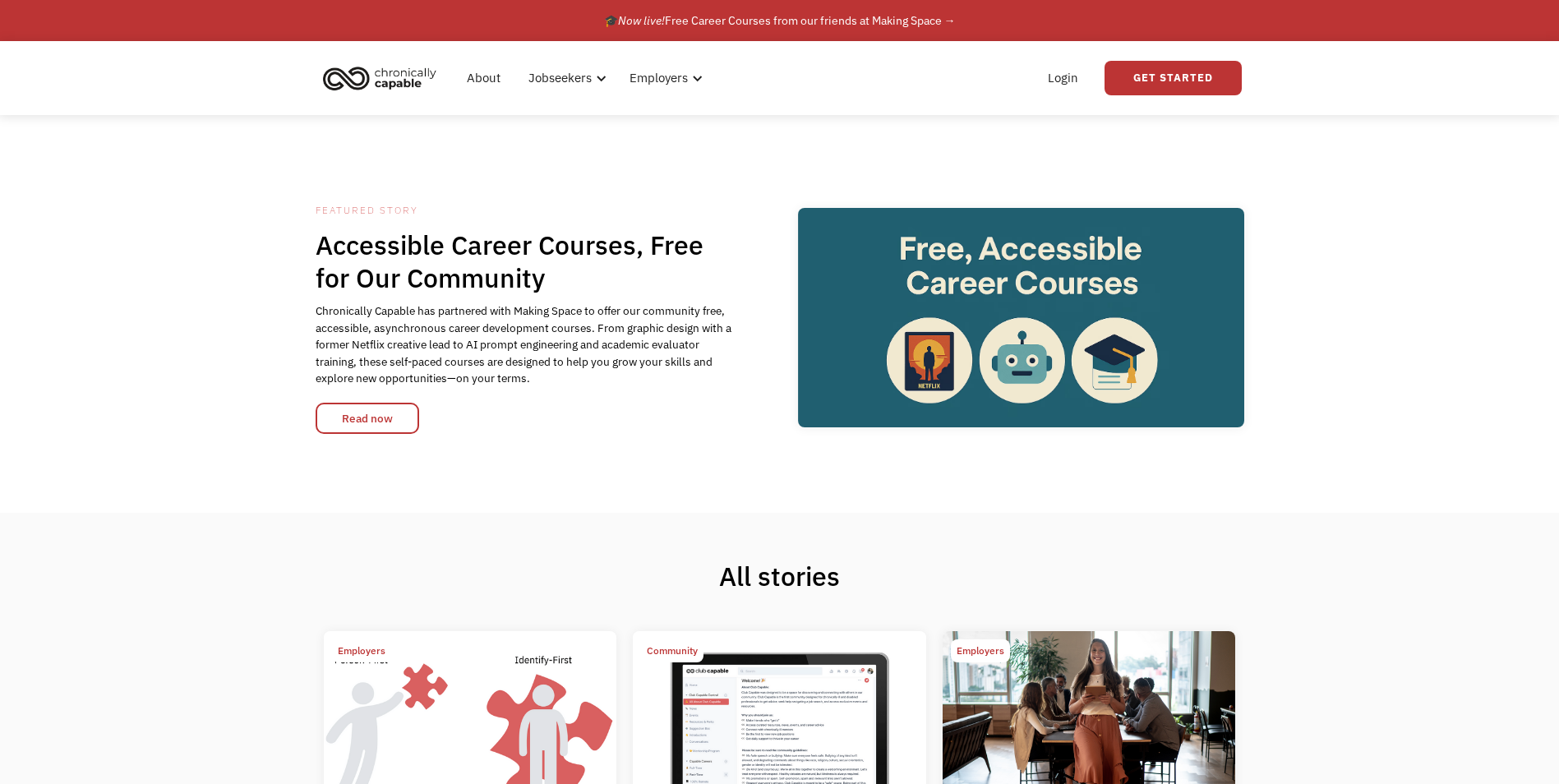
click at [372, 211] on div "Featured Story" at bounding box center [525, 211] width 419 height 20
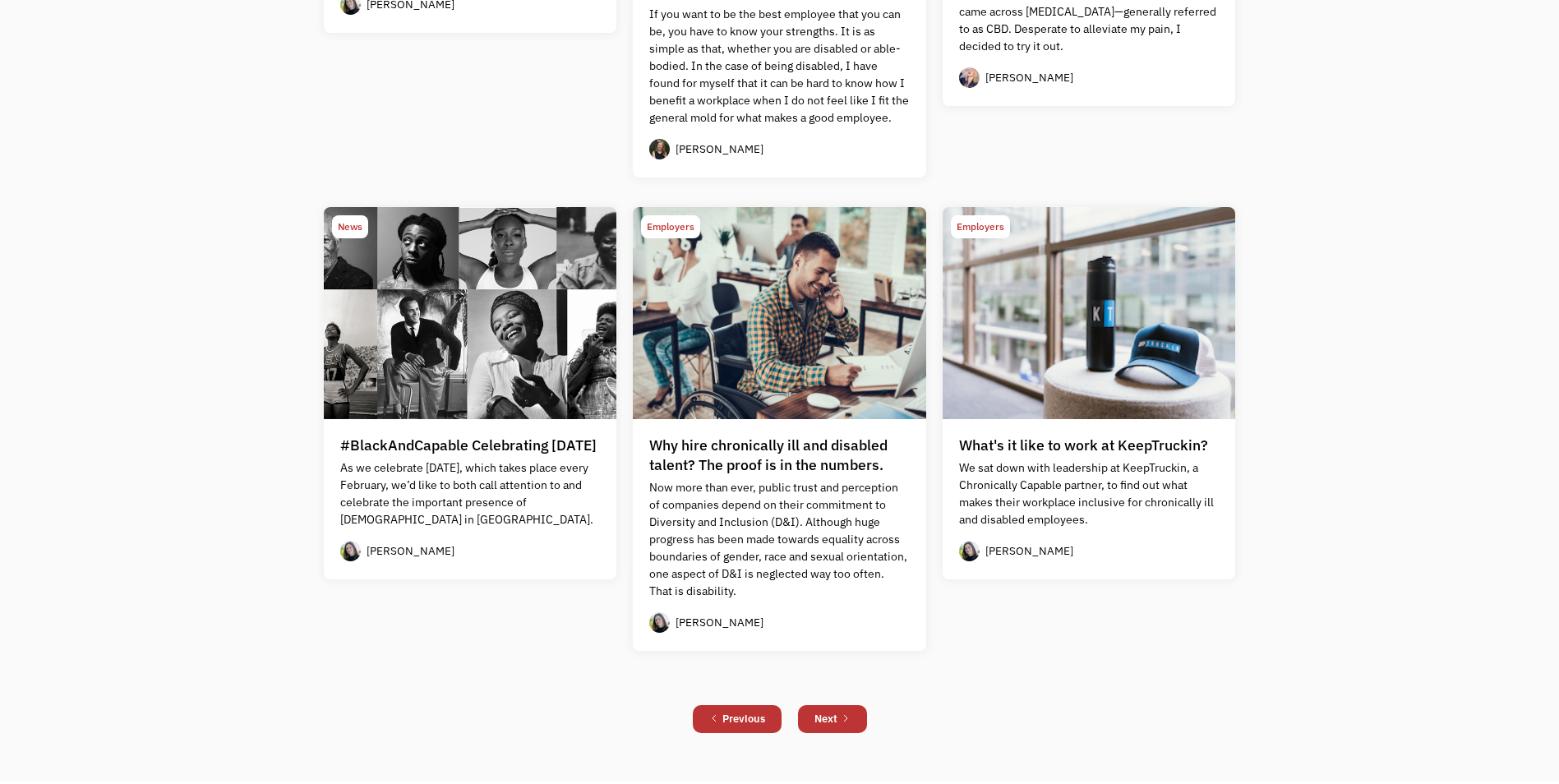
scroll to position [1505, 0]
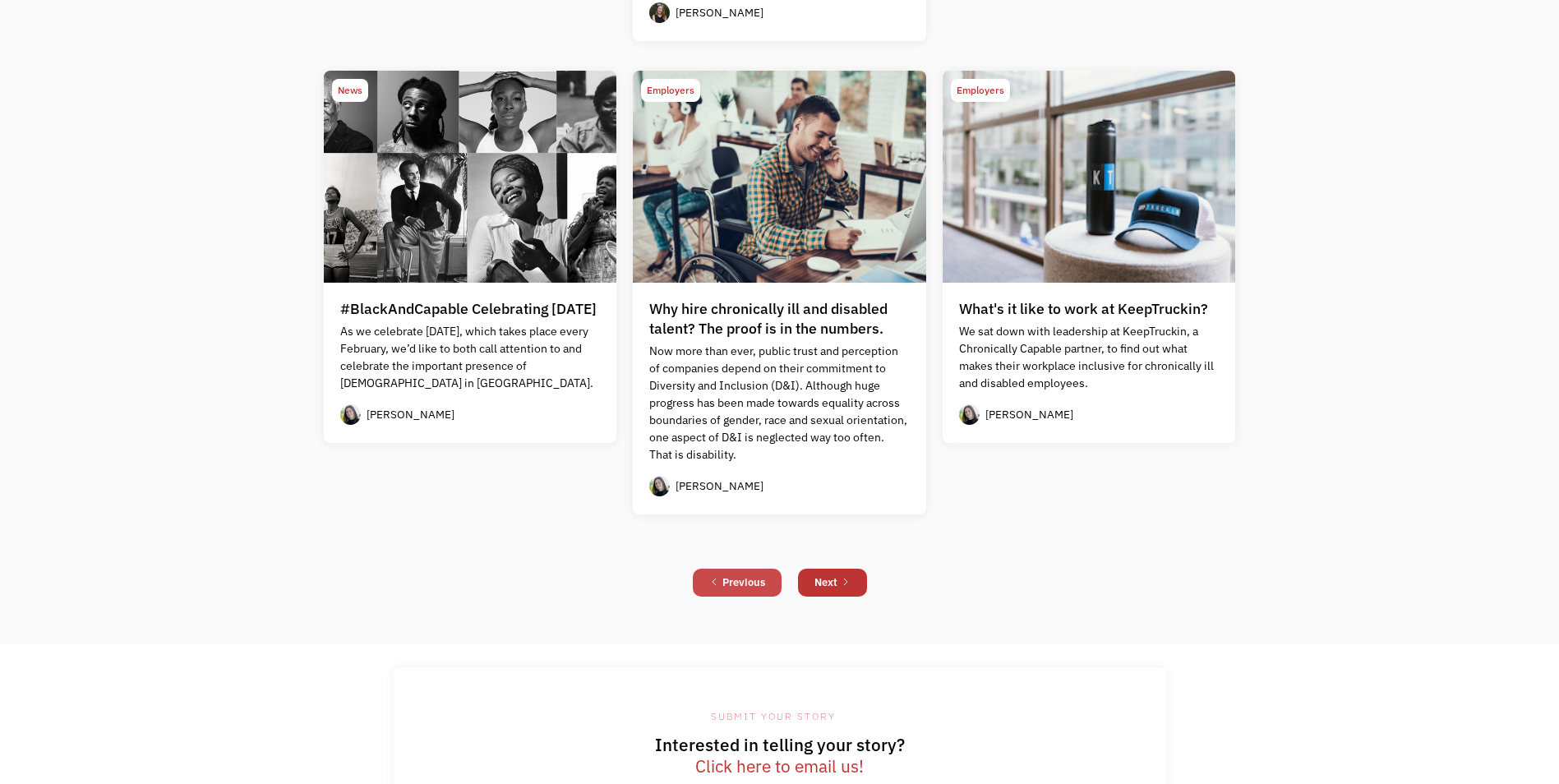
click at [754, 577] on div "Previous" at bounding box center [744, 582] width 43 height 20
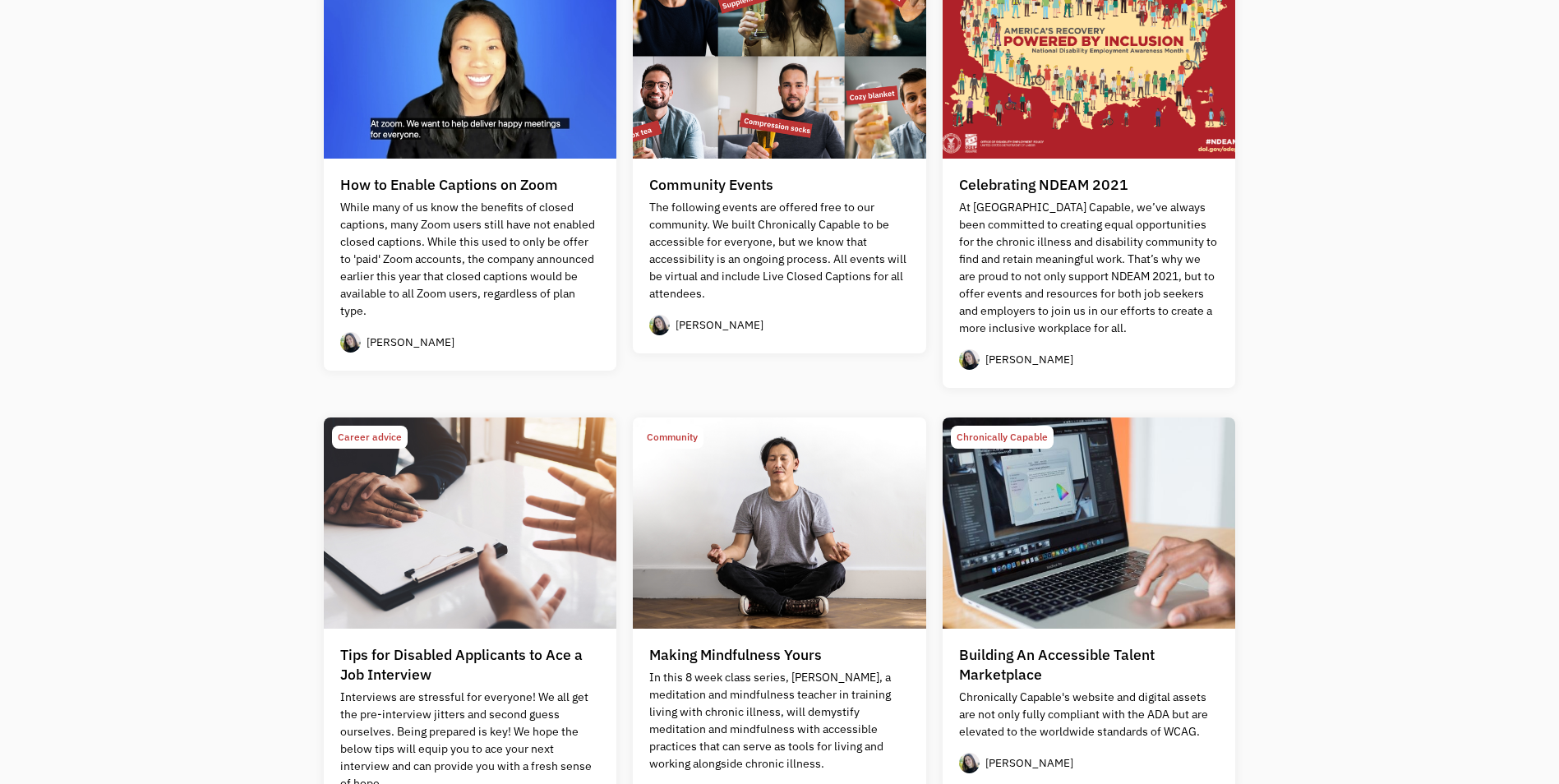
scroll to position [1369, 0]
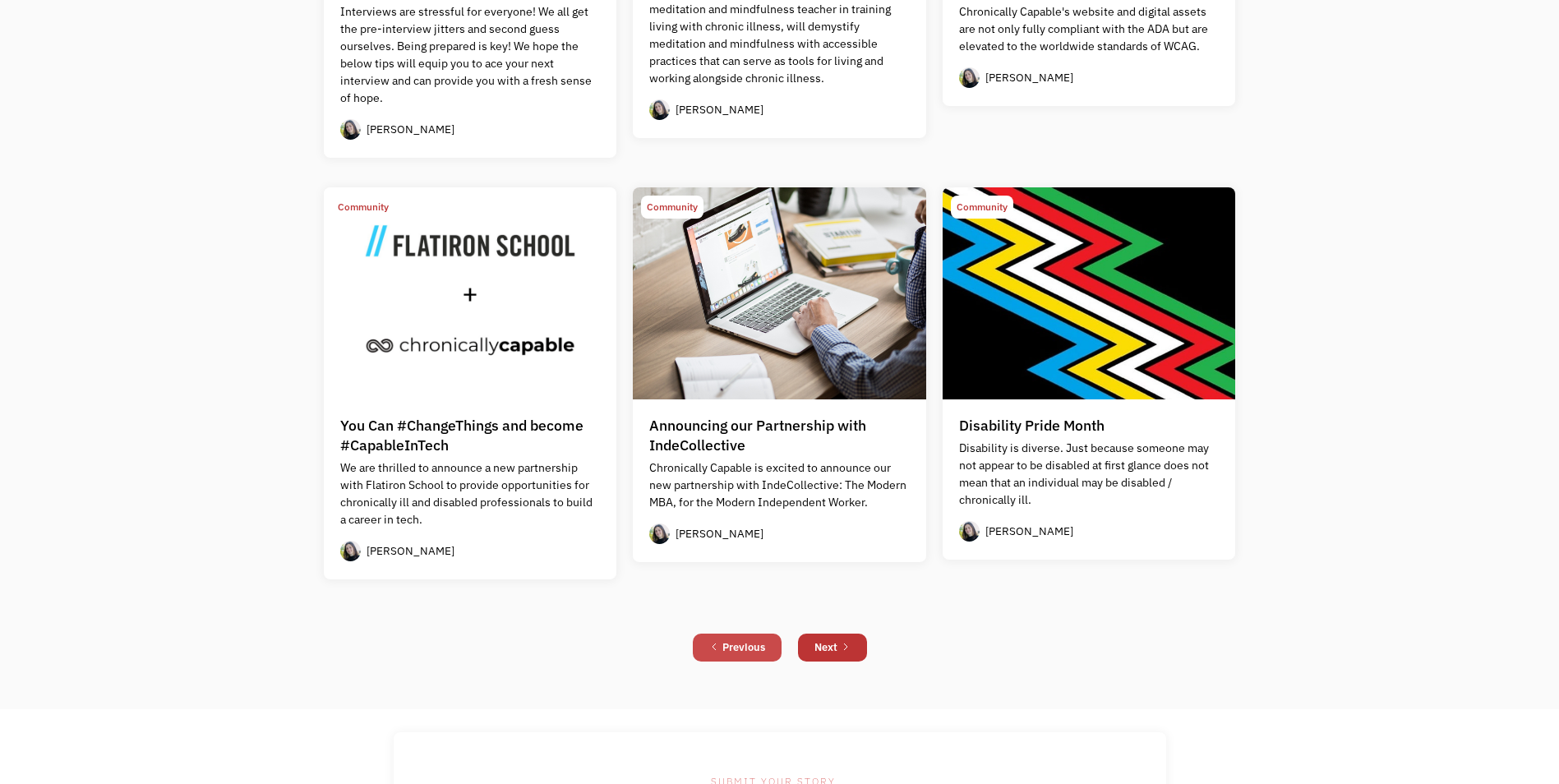
click at [736, 647] on div "Previous" at bounding box center [744, 647] width 43 height 20
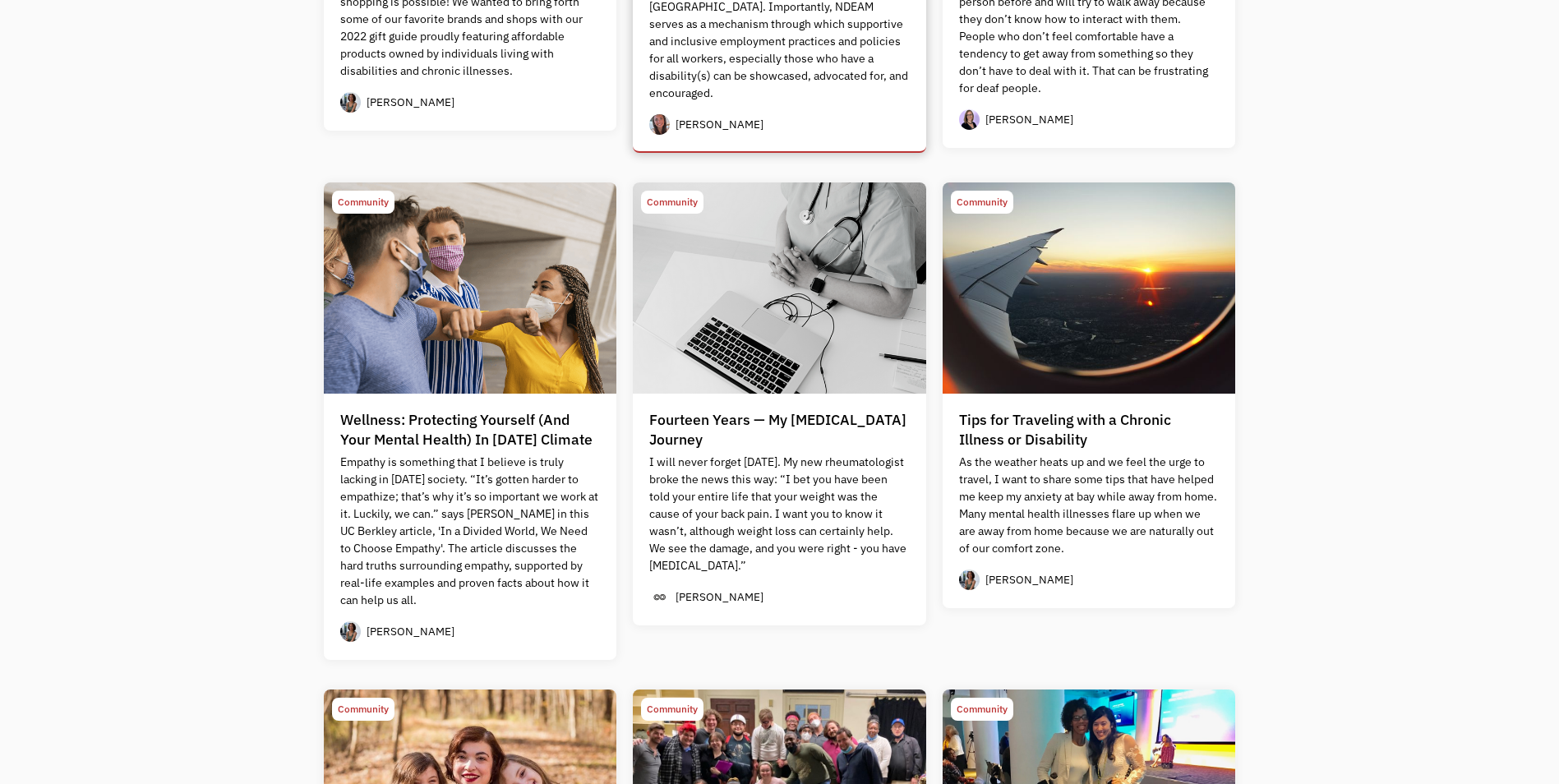
scroll to position [548, 0]
